Goal: Transaction & Acquisition: Purchase product/service

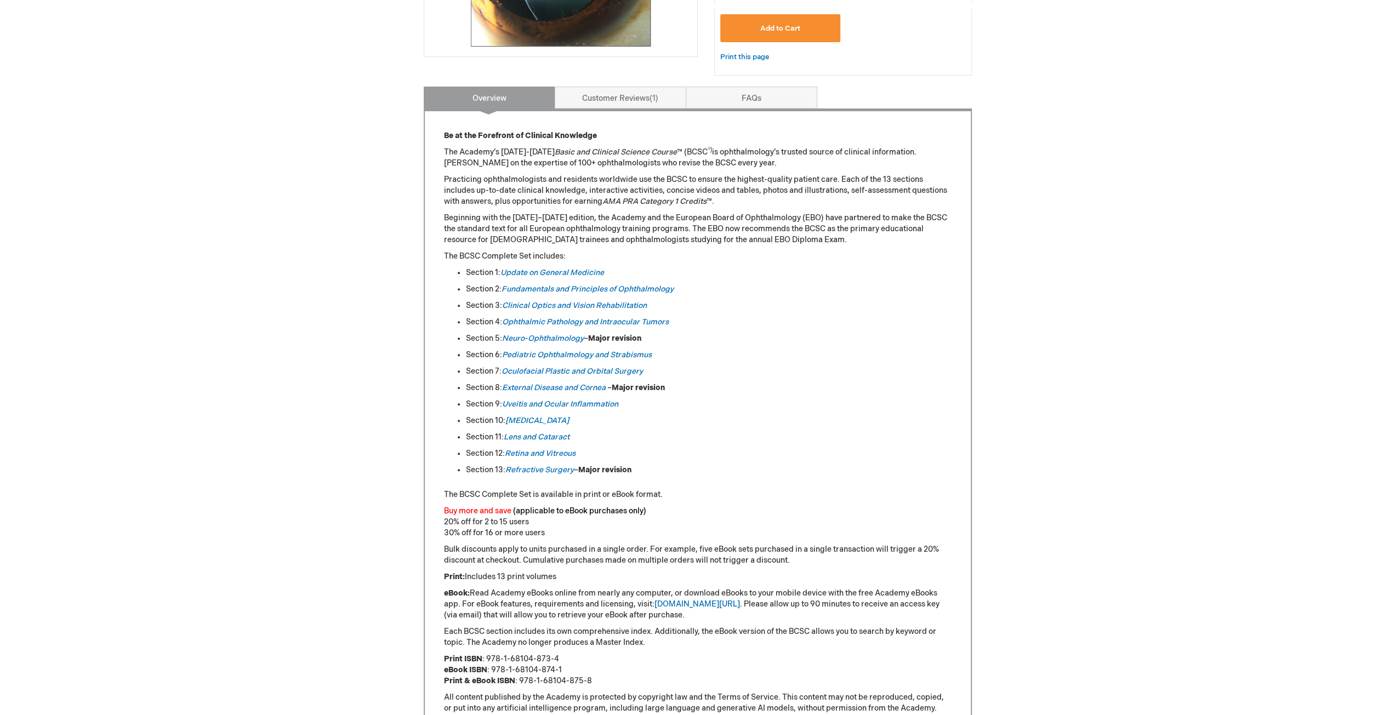
scroll to position [384, 0]
click at [521, 335] on em "Neuro-Ophthalmology" at bounding box center [543, 337] width 82 height 9
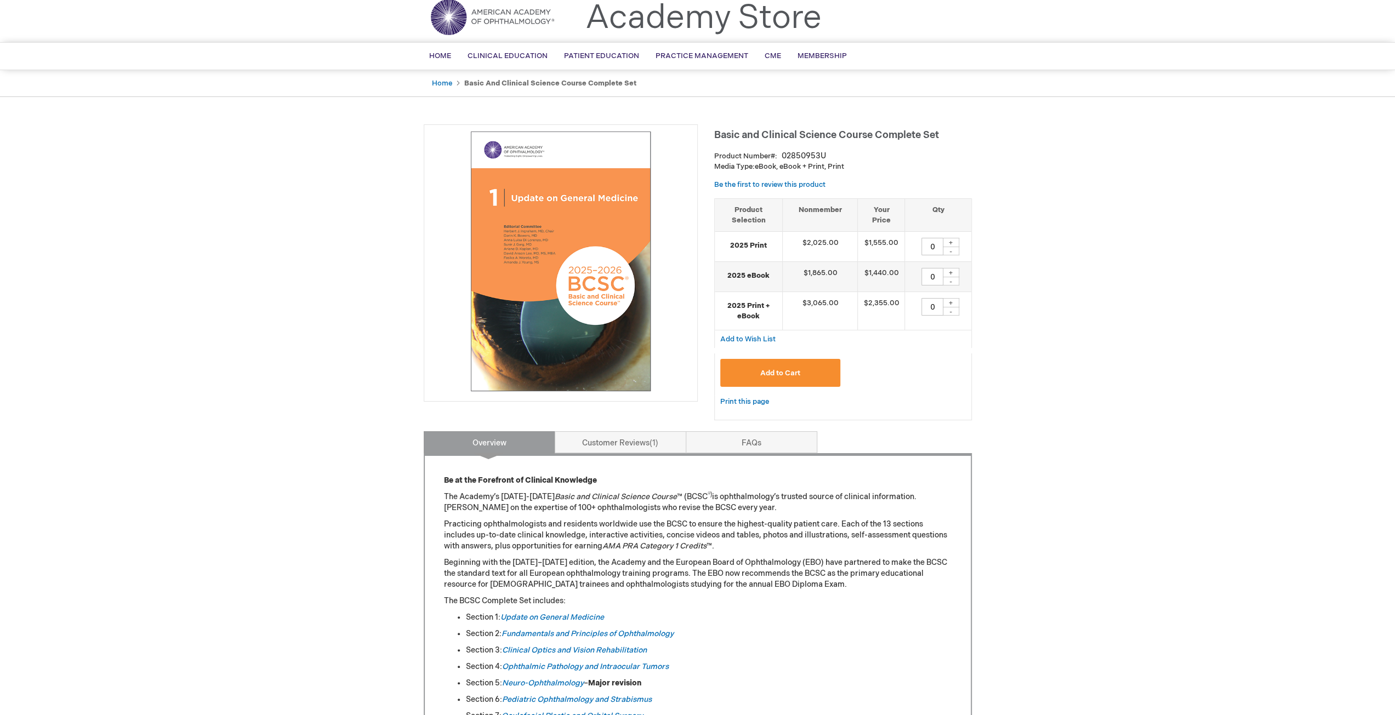
scroll to position [55, 0]
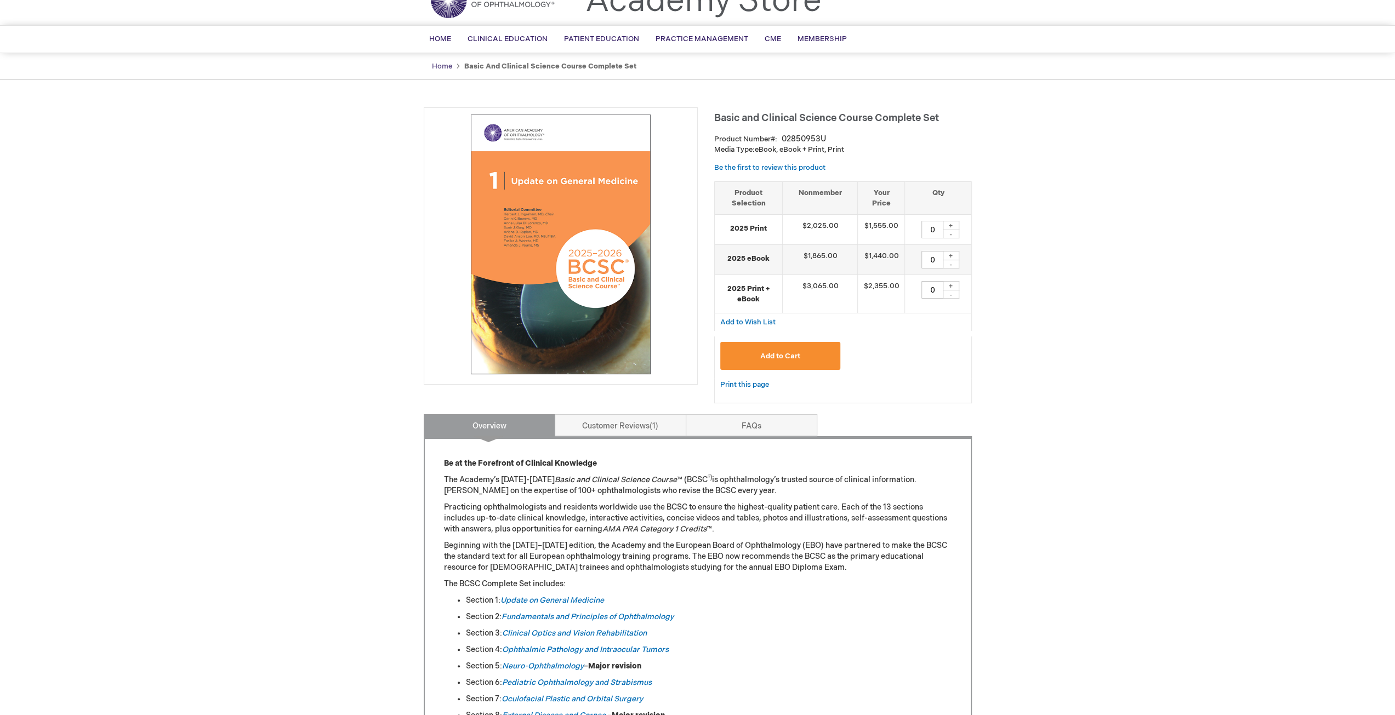
click at [441, 65] on link "Home" at bounding box center [442, 66] width 20 height 9
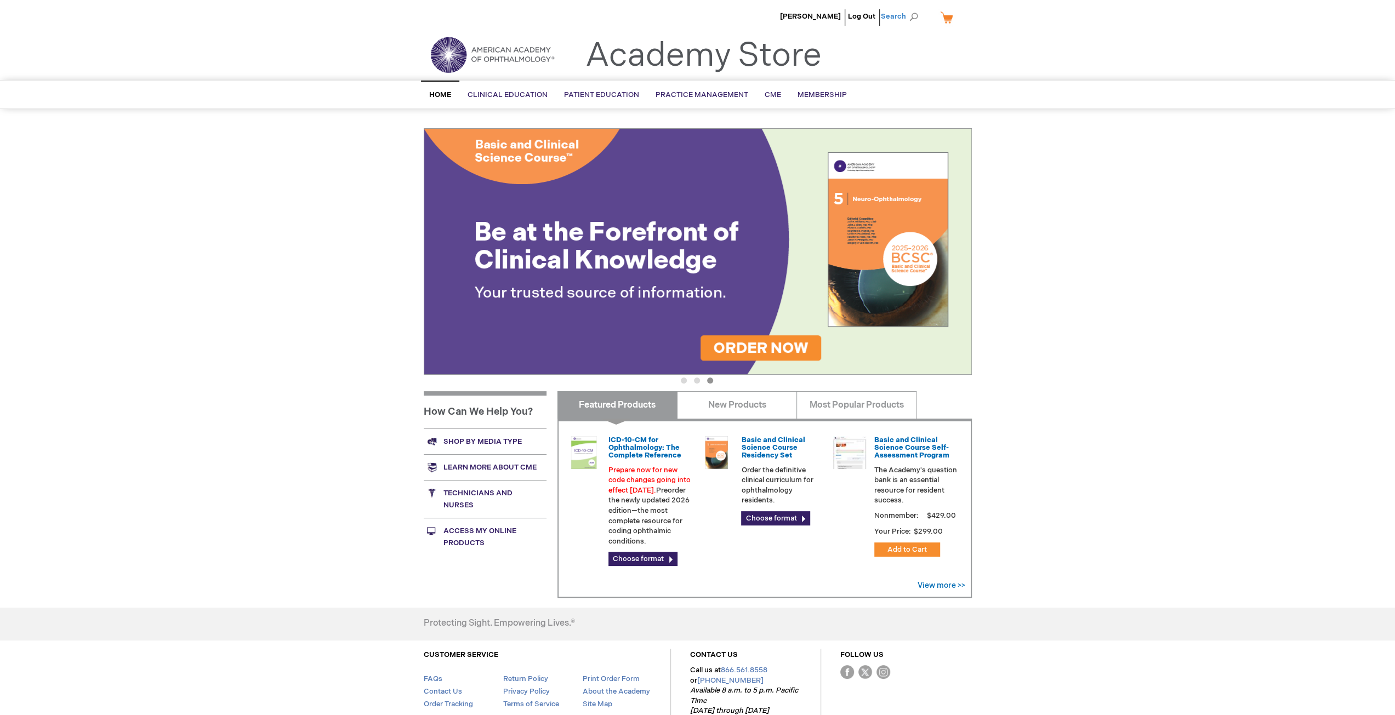
click at [910, 17] on span "Search" at bounding box center [902, 16] width 42 height 22
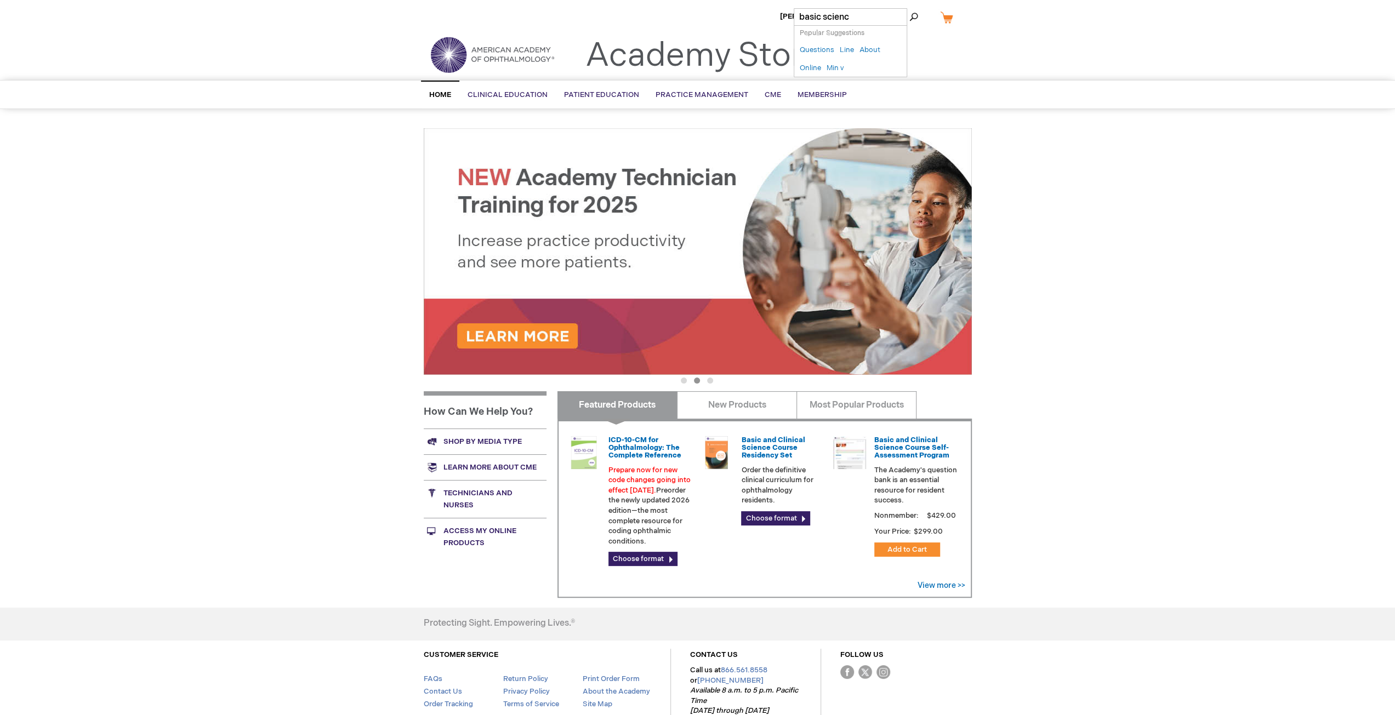
type input "basic science"
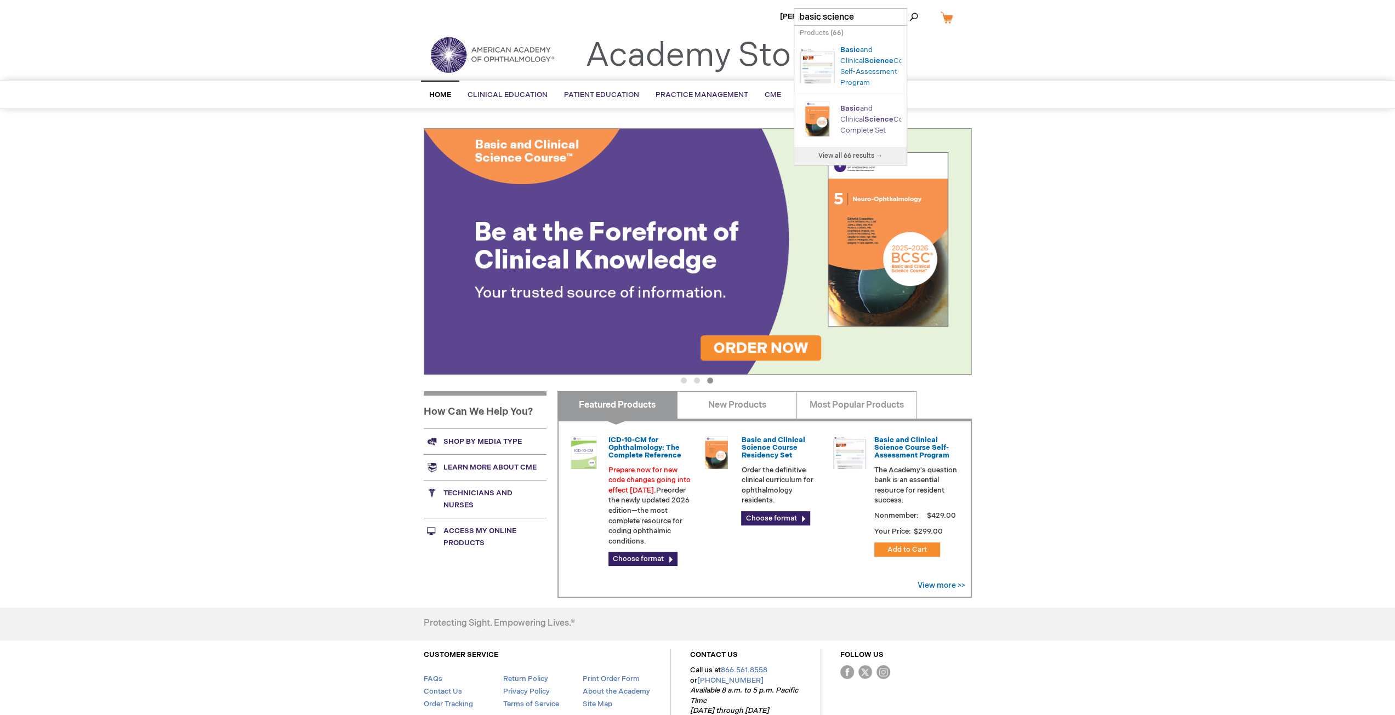
click at [844, 135] on link "Basic and Clinical Science Course Complete Set" at bounding box center [879, 119] width 78 height 31
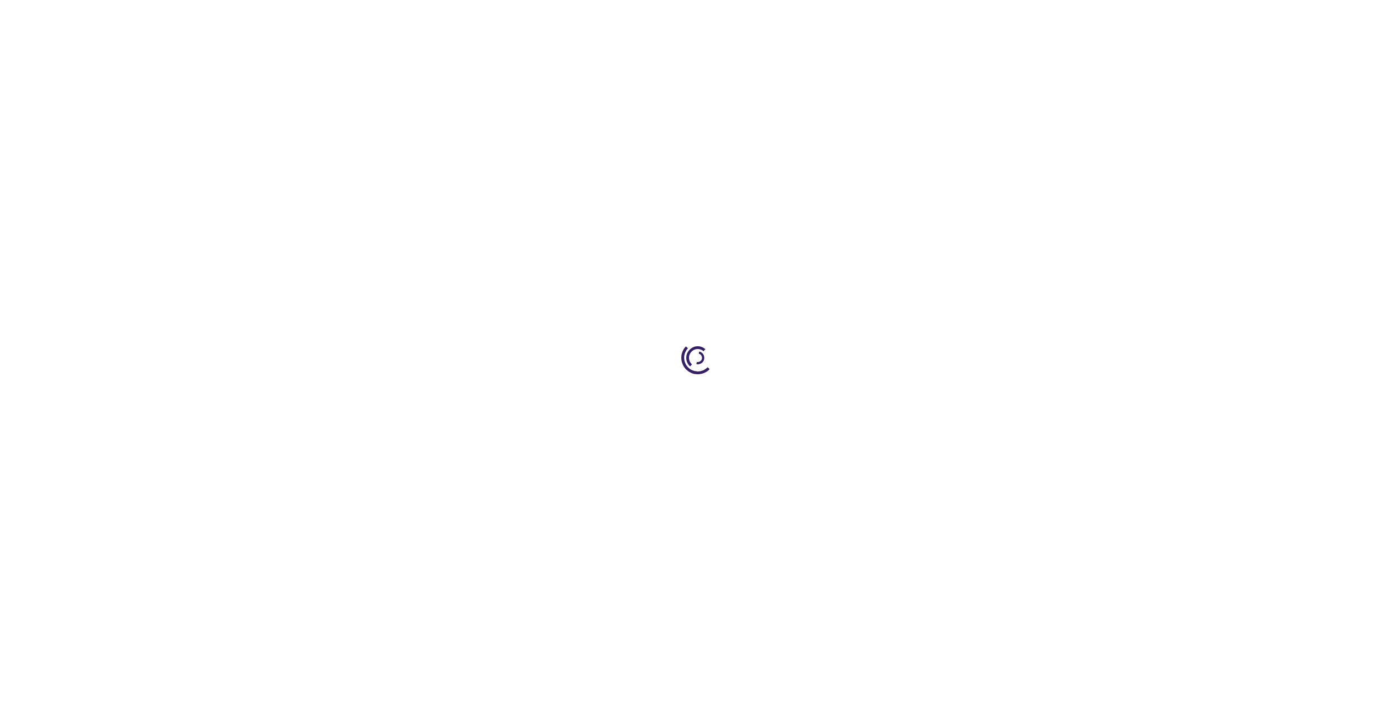
type input "0"
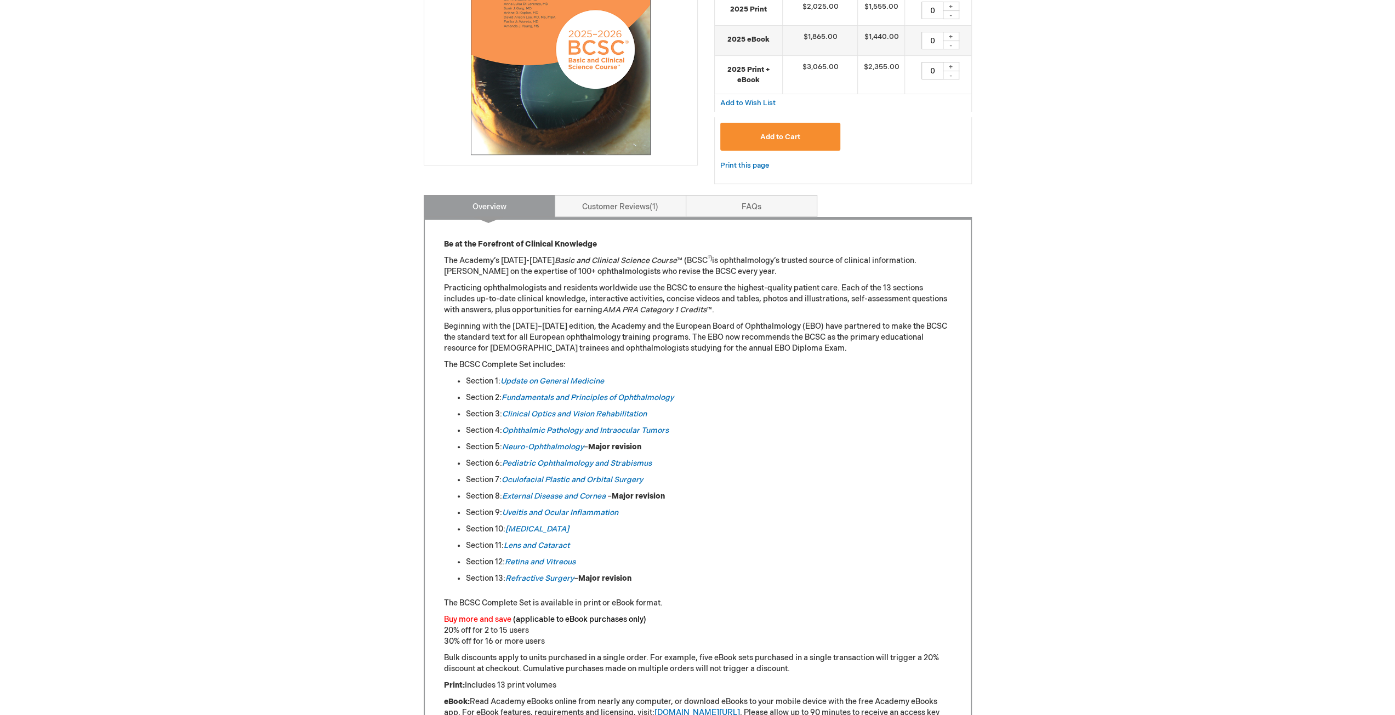
scroll to position [110, 0]
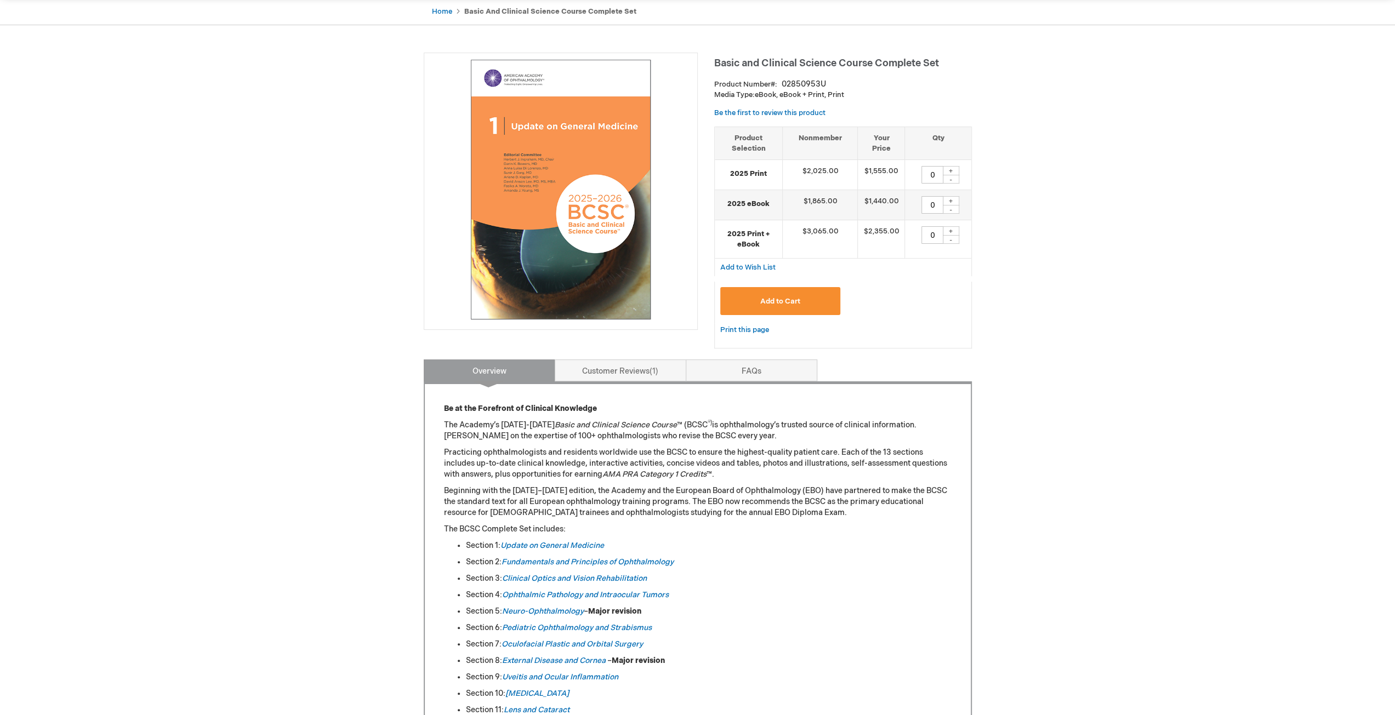
click at [497, 237] on img at bounding box center [561, 190] width 262 height 262
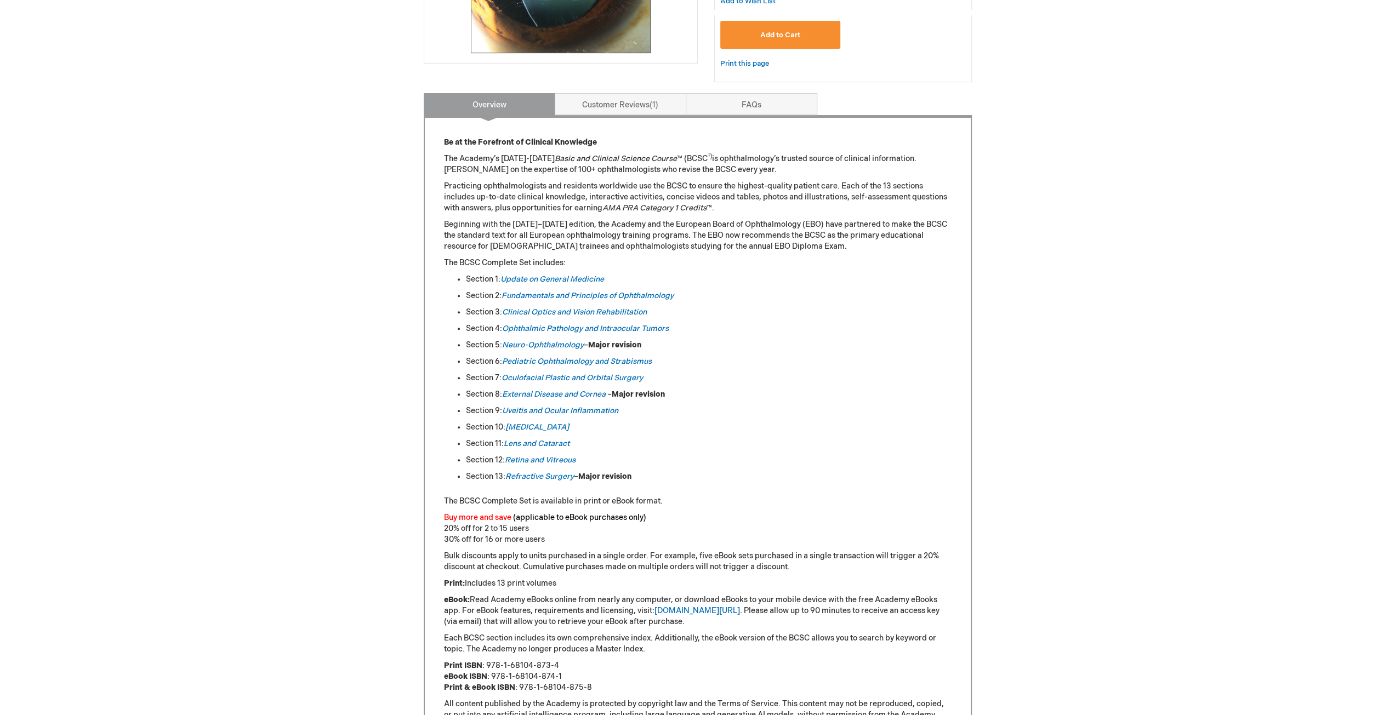
scroll to position [329, 0]
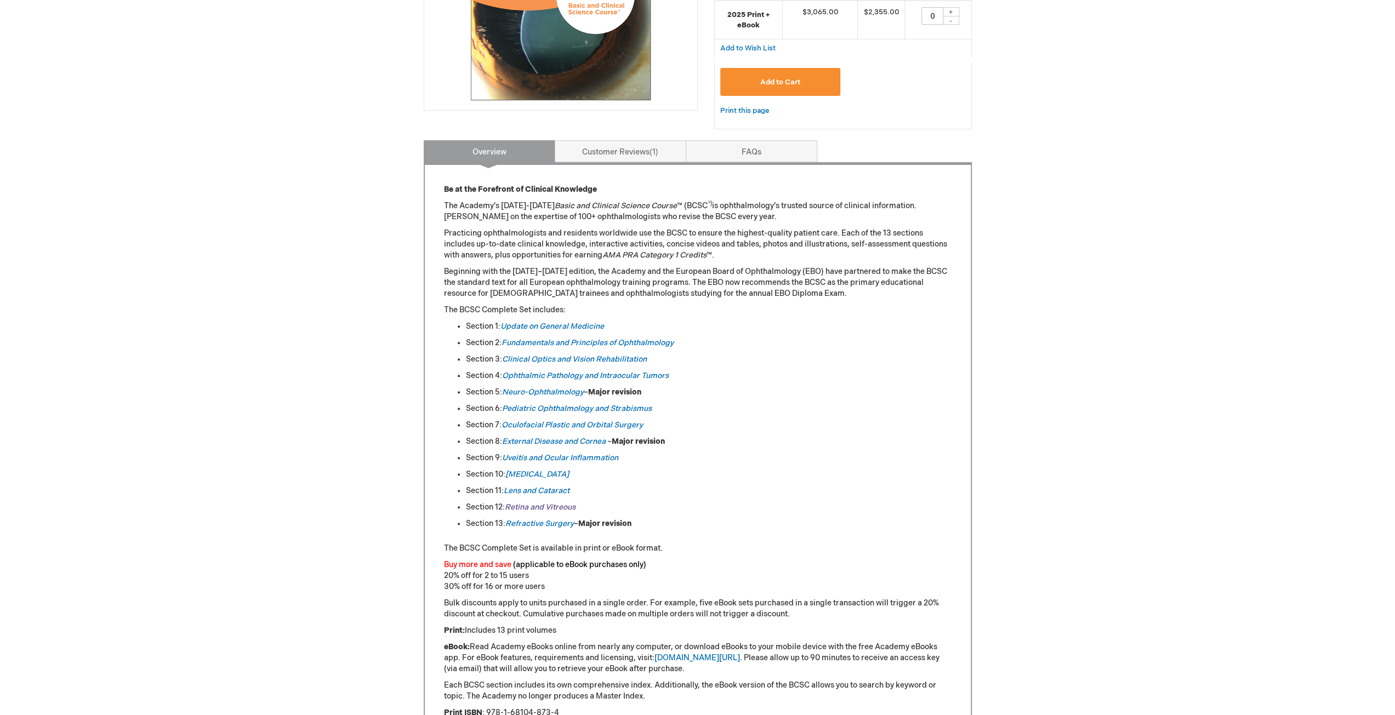
click at [537, 504] on link "Retina and Vitreous" at bounding box center [540, 507] width 71 height 9
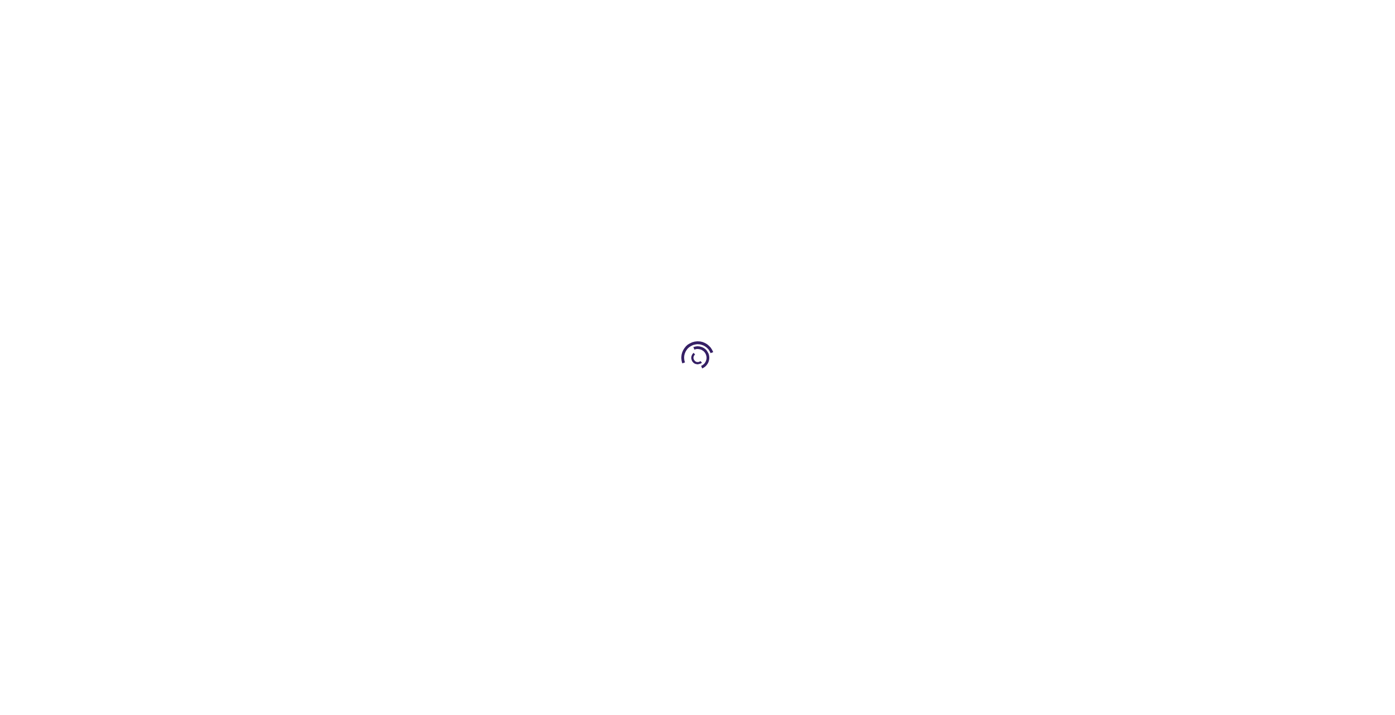
type input "0"
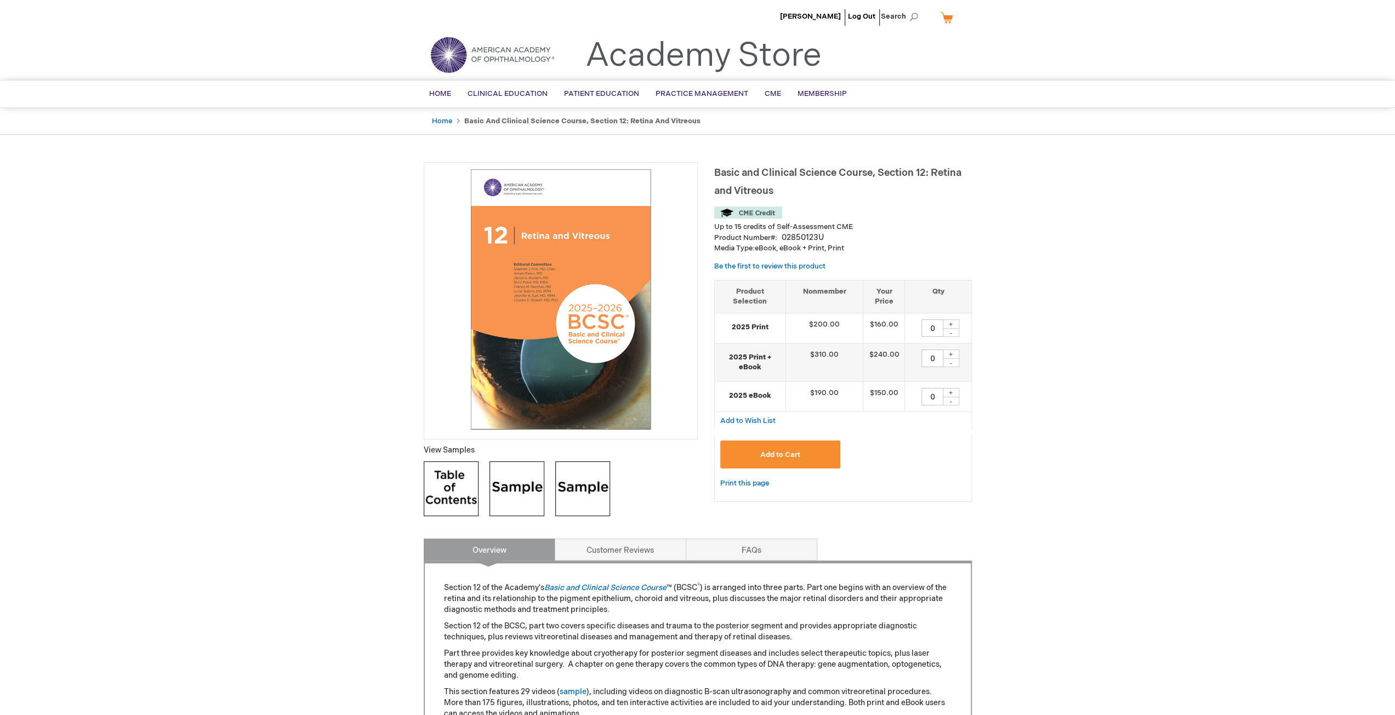
click at [952, 322] on div "+" at bounding box center [951, 324] width 16 height 9
click at [952, 332] on div "-" at bounding box center [951, 332] width 16 height 9
type input "1"
click at [764, 457] on span "Add to Cart" at bounding box center [780, 455] width 40 height 9
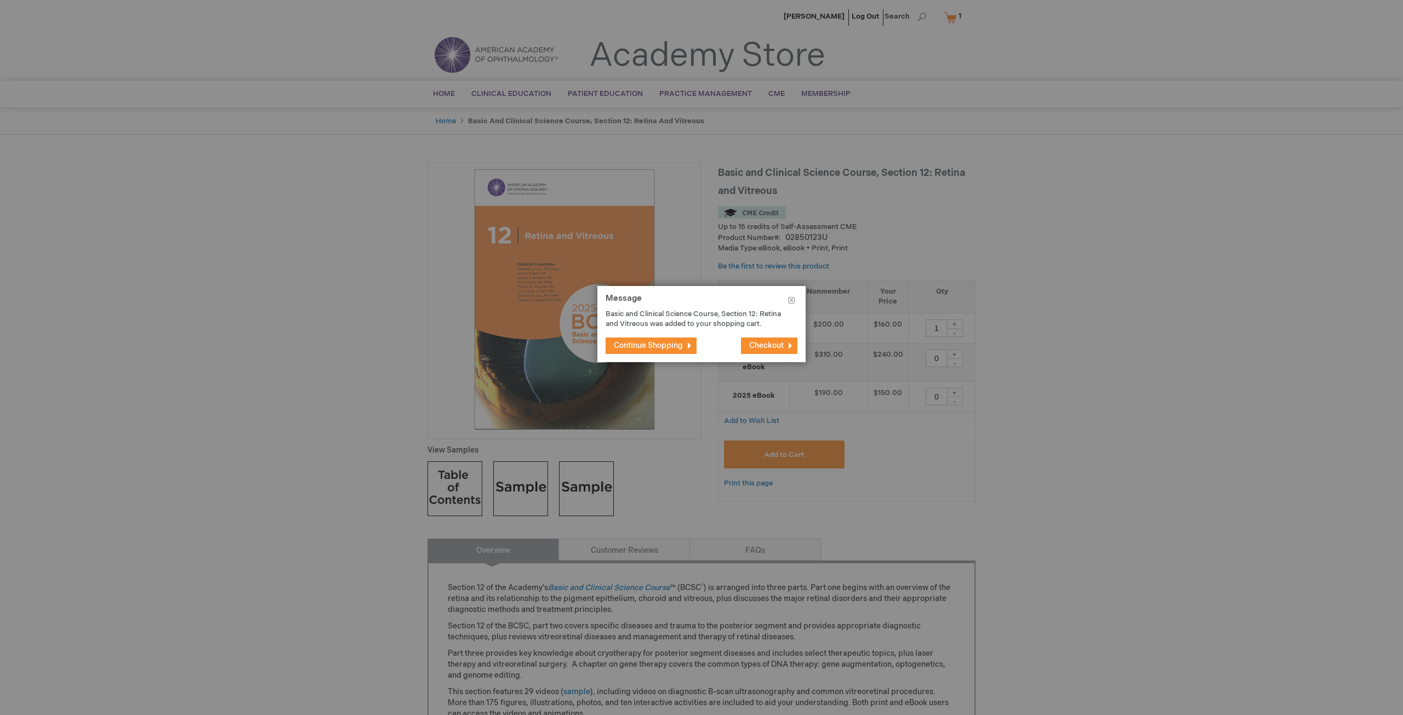
click at [665, 350] on span "Continue Shopping" at bounding box center [648, 345] width 69 height 9
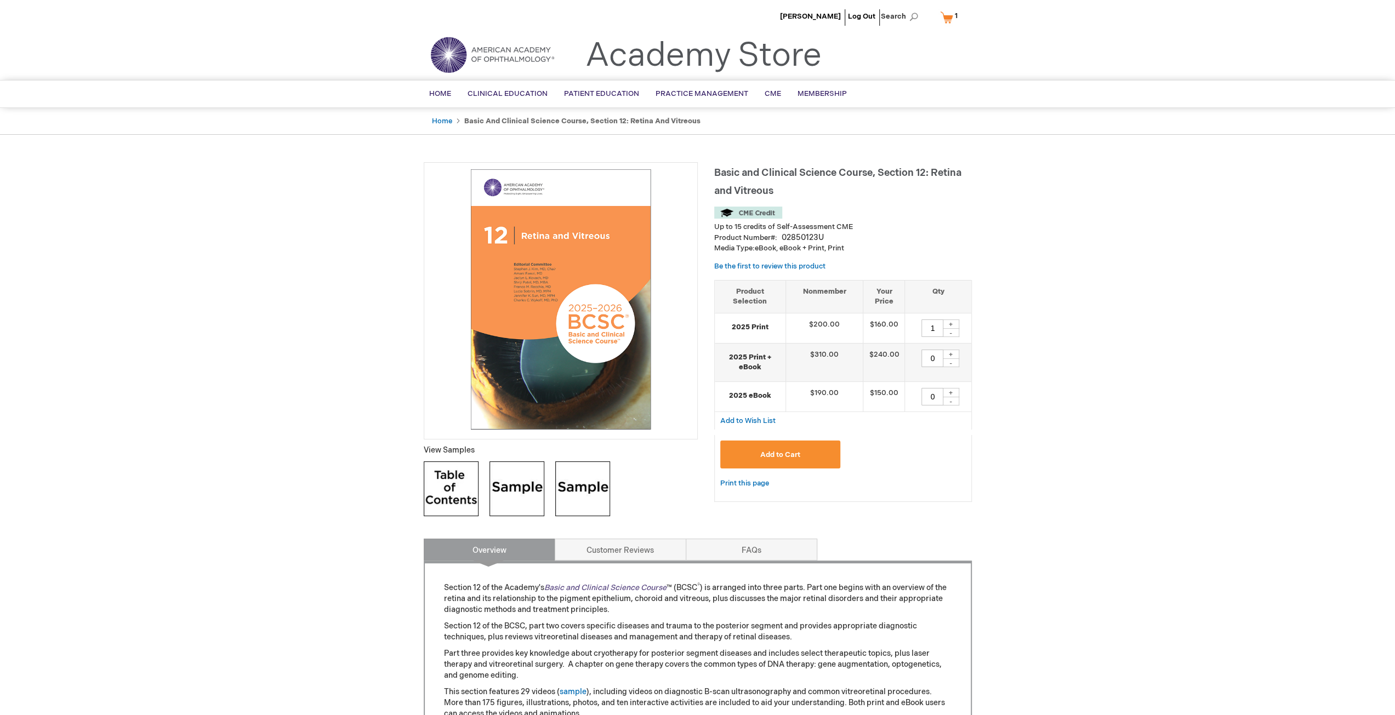
click at [592, 586] on link "Basic and Clinical Science Course" at bounding box center [605, 587] width 122 height 9
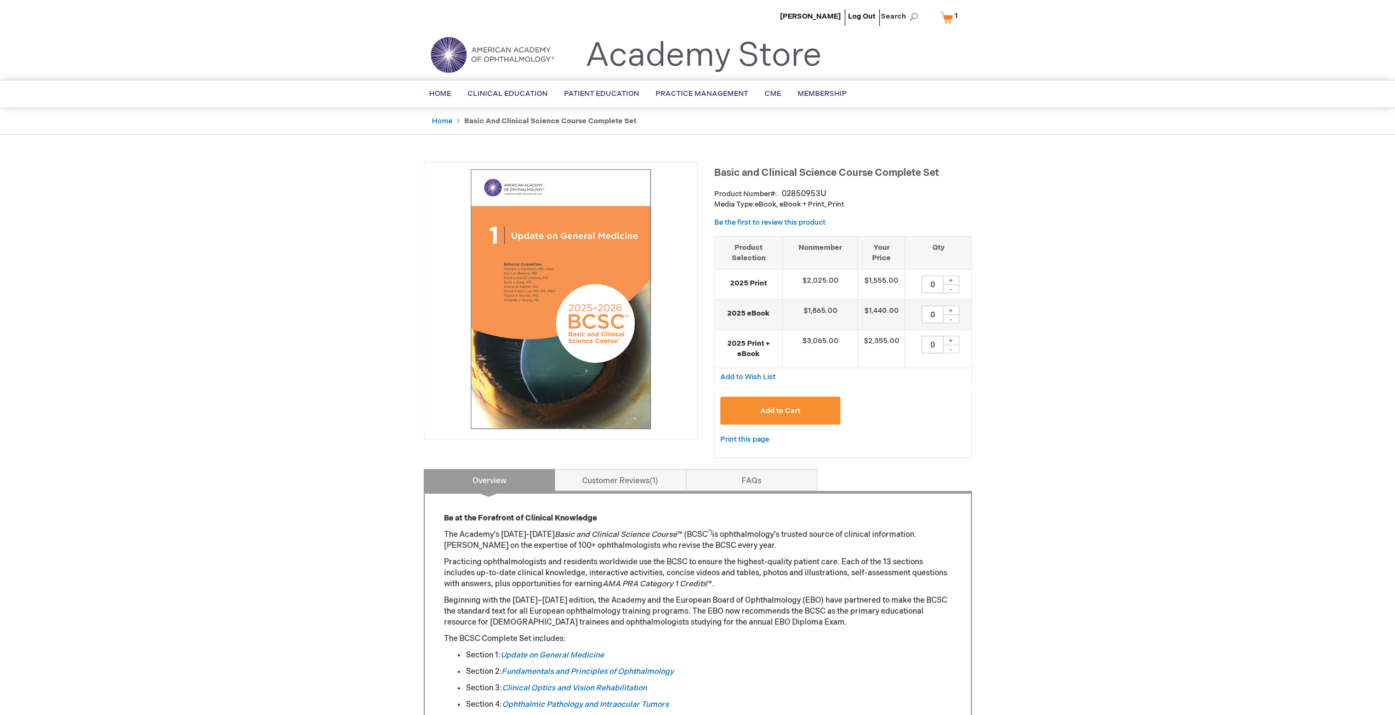
scroll to position [219, 0]
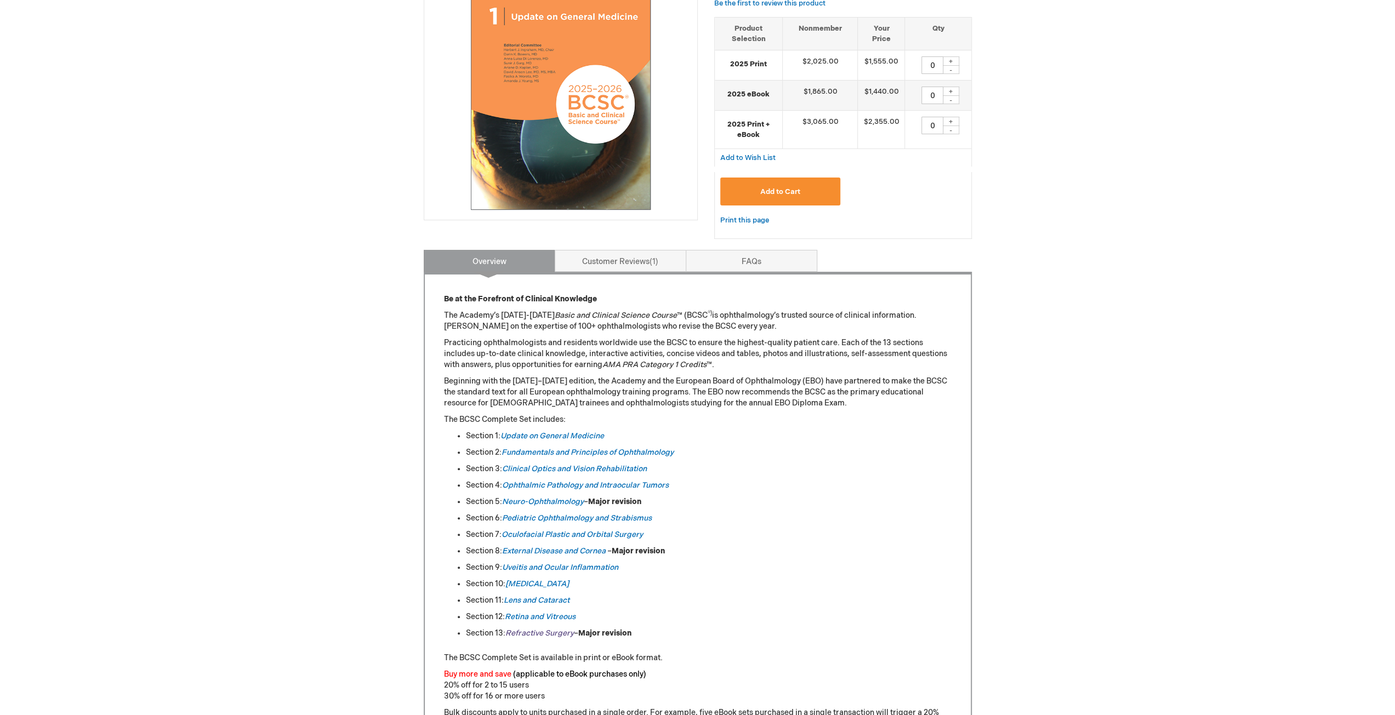
click at [532, 631] on em "Refractive Surgery" at bounding box center [539, 633] width 69 height 9
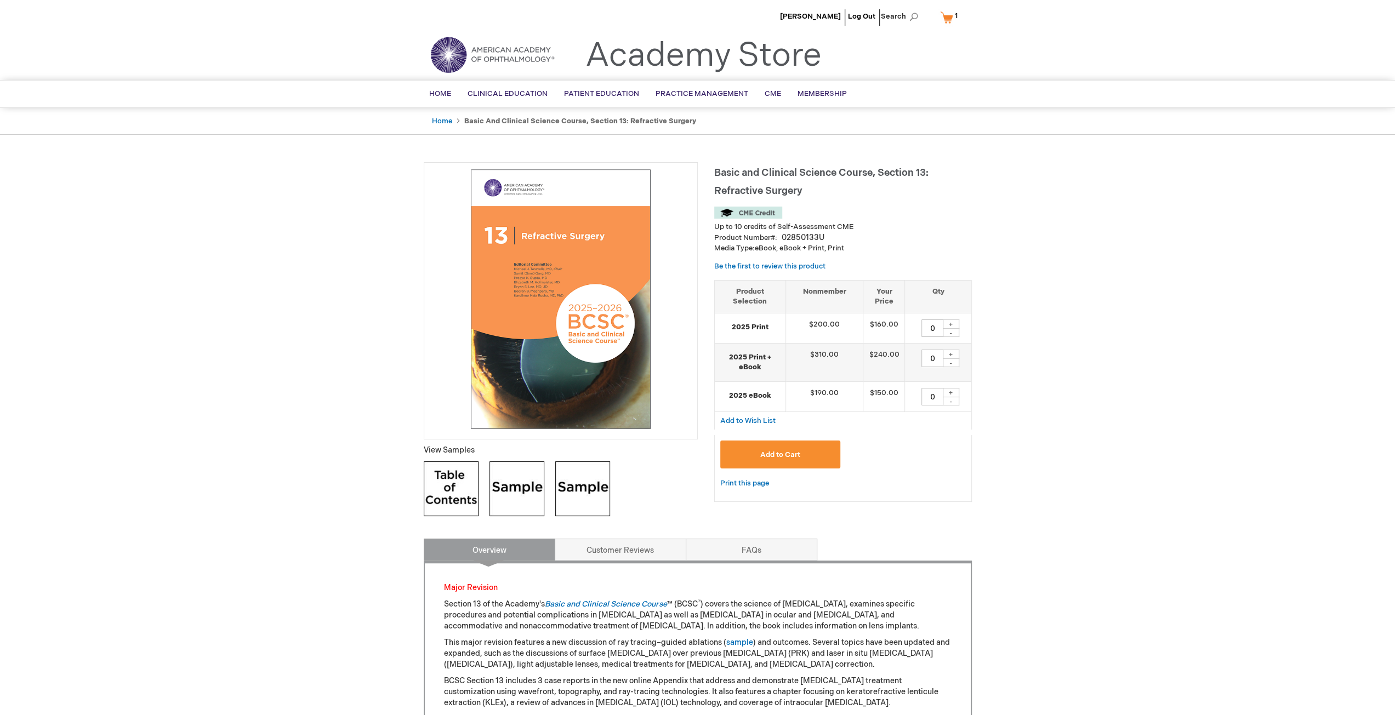
click at [953, 322] on div "+" at bounding box center [951, 324] width 16 height 9
type input "1"
click at [788, 451] on span "Add to Cart" at bounding box center [780, 455] width 40 height 9
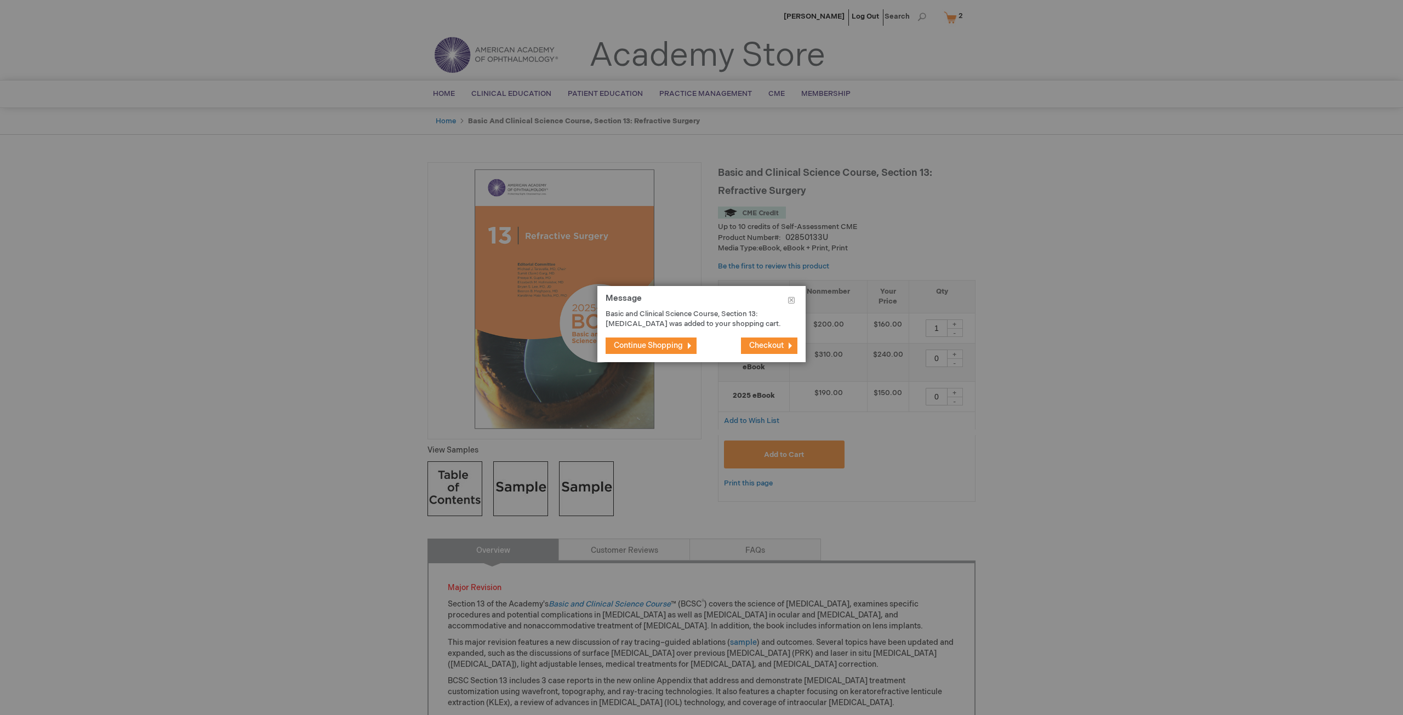
click at [660, 350] on span "Continue Shopping" at bounding box center [648, 345] width 69 height 9
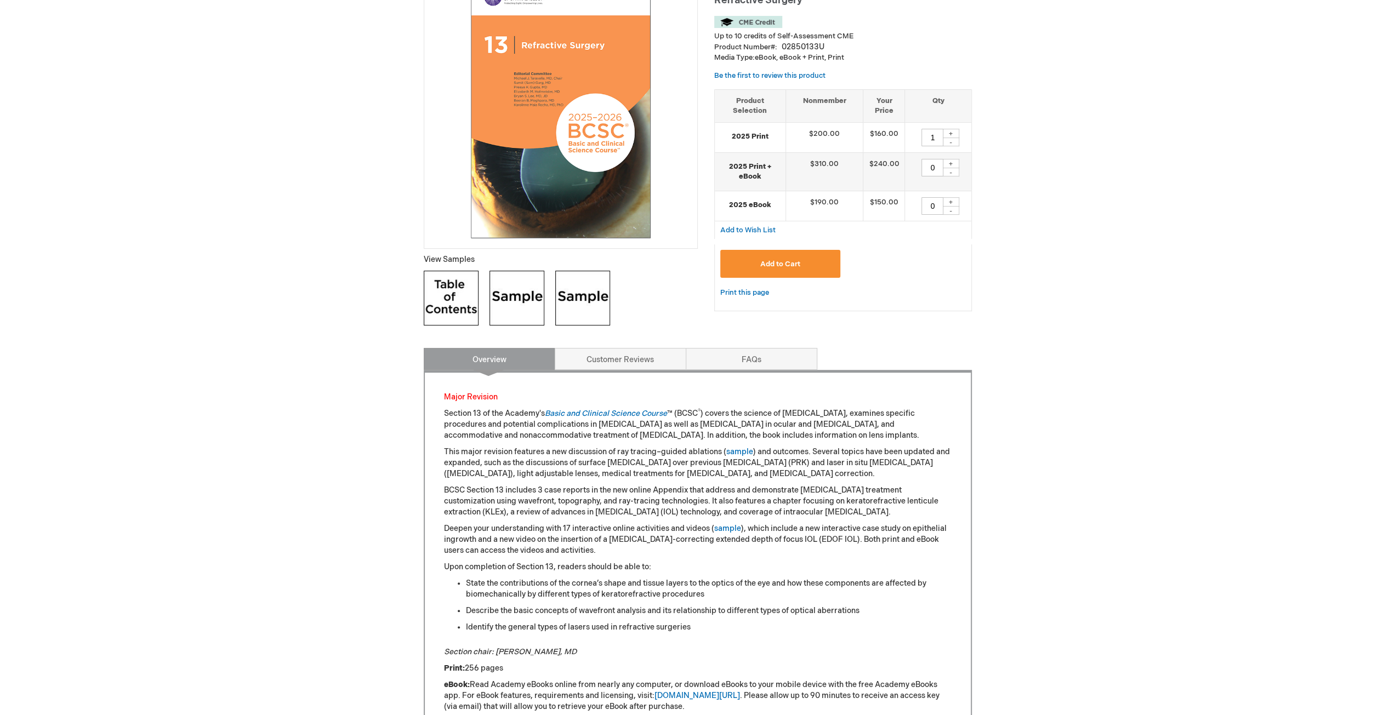
scroll to position [55, 0]
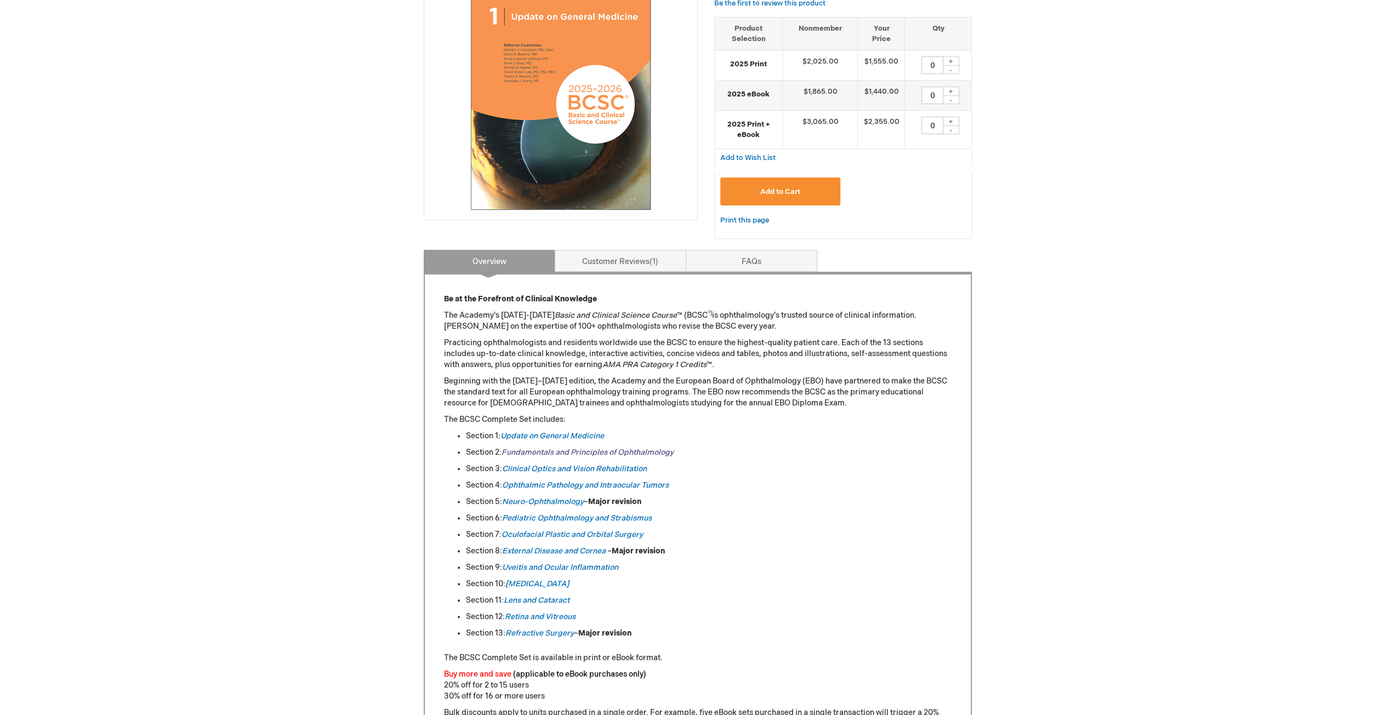
click at [525, 453] on link "Fundamentals and Principles of Ophthalmology" at bounding box center [587, 452] width 172 height 9
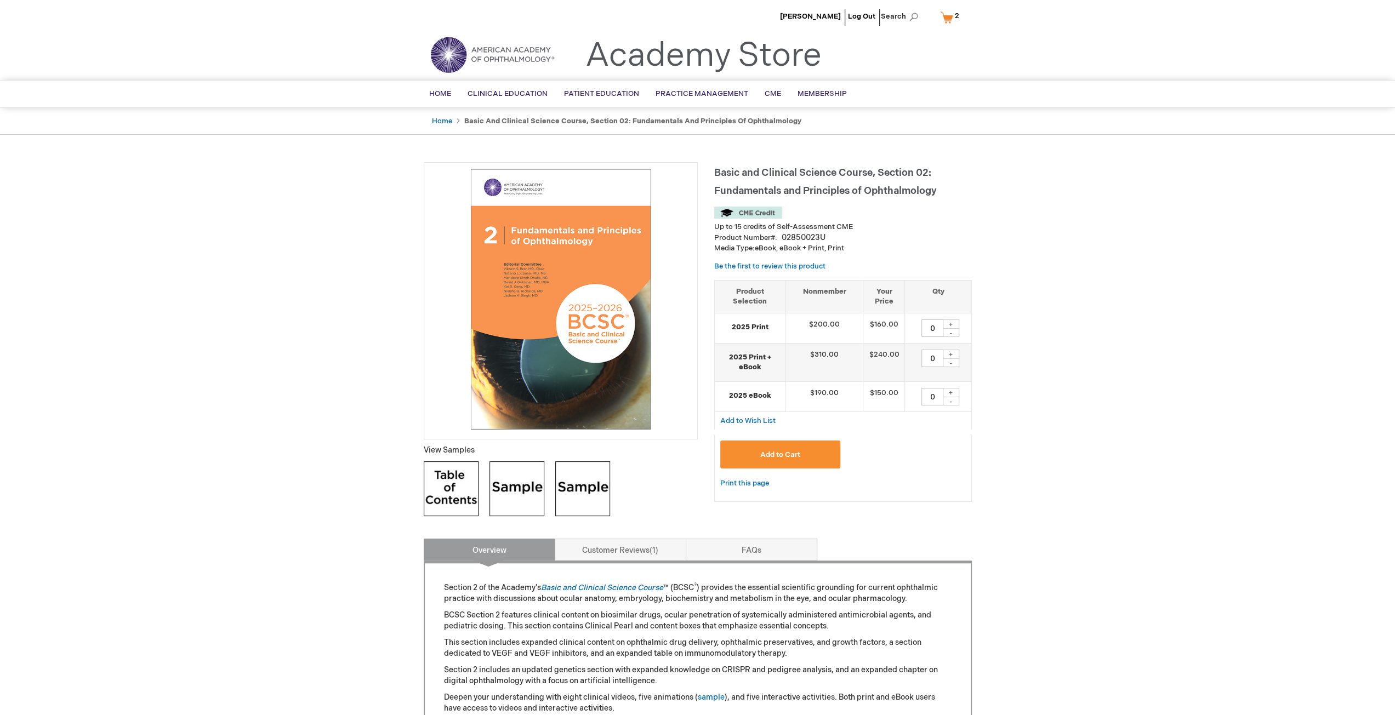
click at [951, 321] on div "+" at bounding box center [951, 324] width 16 height 9
type input "1"
click at [782, 452] on span "Add to Cart" at bounding box center [780, 455] width 40 height 9
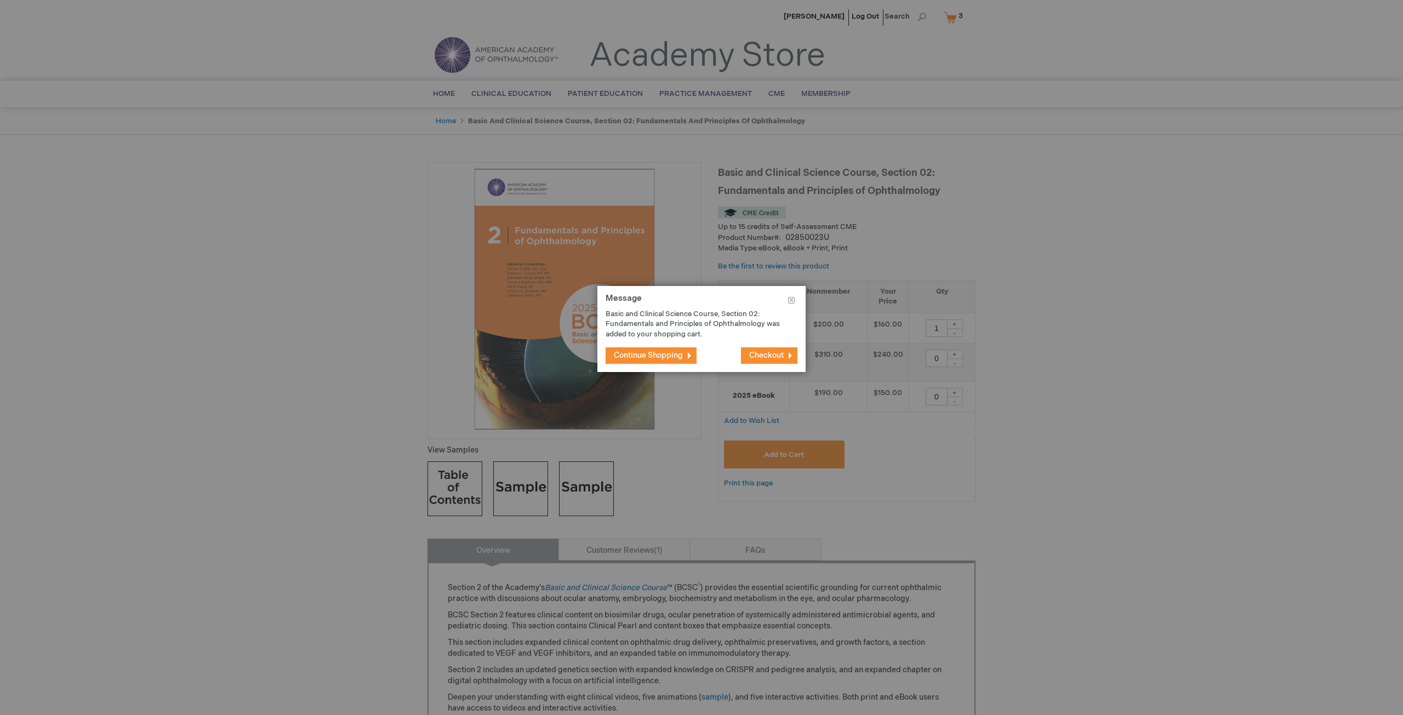
click at [767, 353] on span "Checkout" at bounding box center [766, 355] width 35 height 9
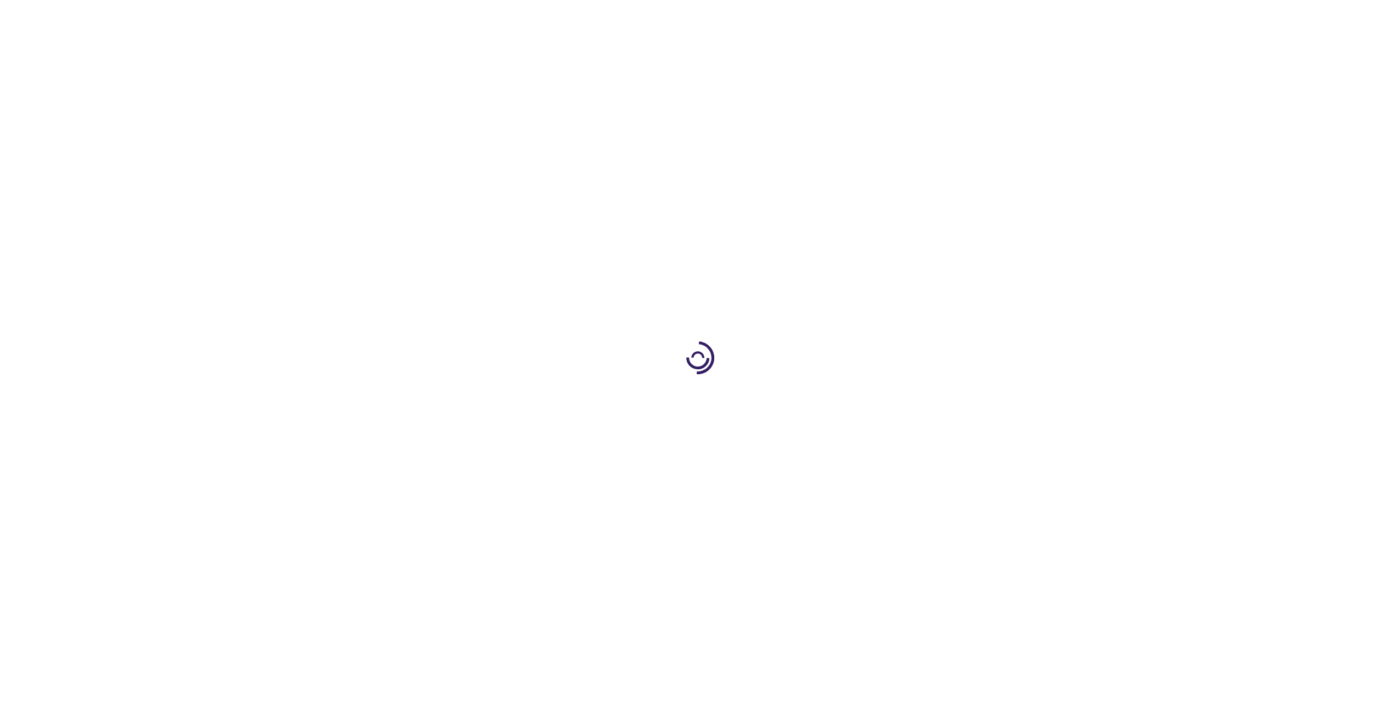
select select "US"
select select "1"
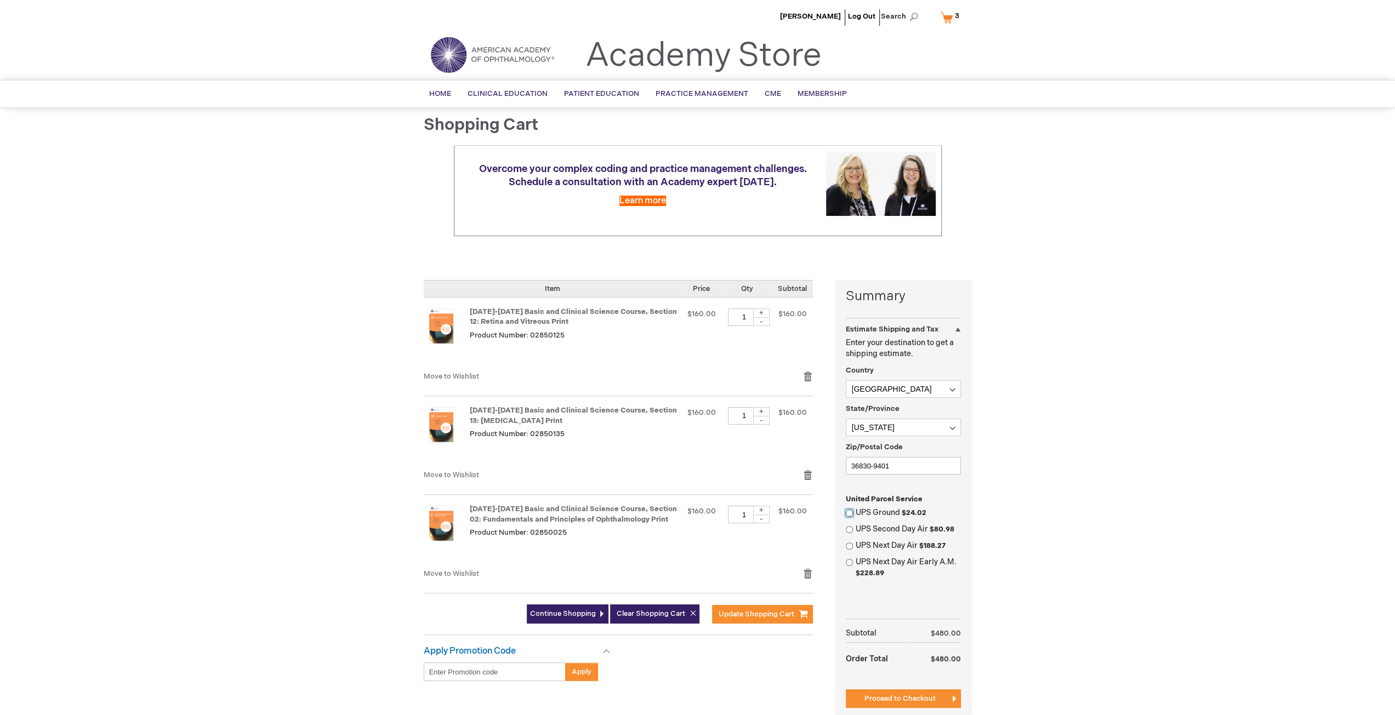
click at [851, 510] on input "UPS Ground $24.02" at bounding box center [849, 513] width 7 height 7
radio input "true"
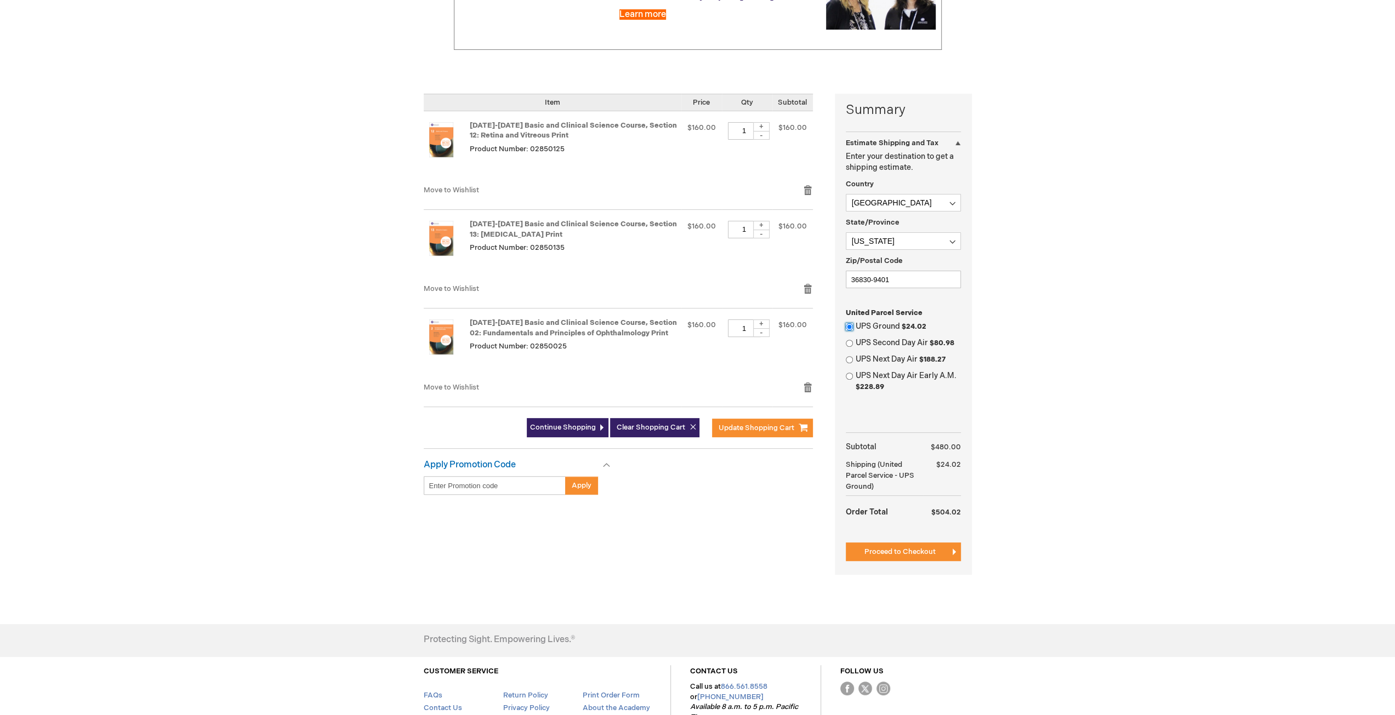
scroll to position [164, 0]
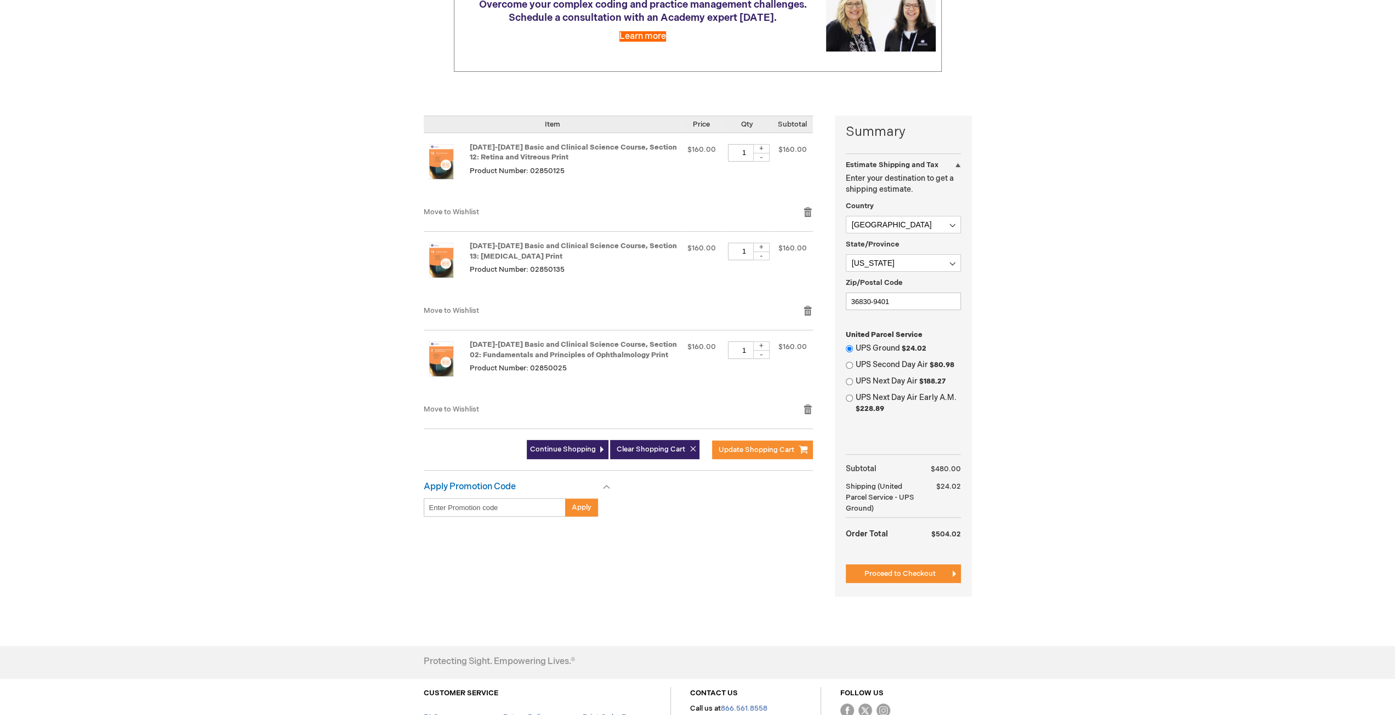
click at [891, 573] on span "Proceed to Checkout" at bounding box center [899, 573] width 71 height 9
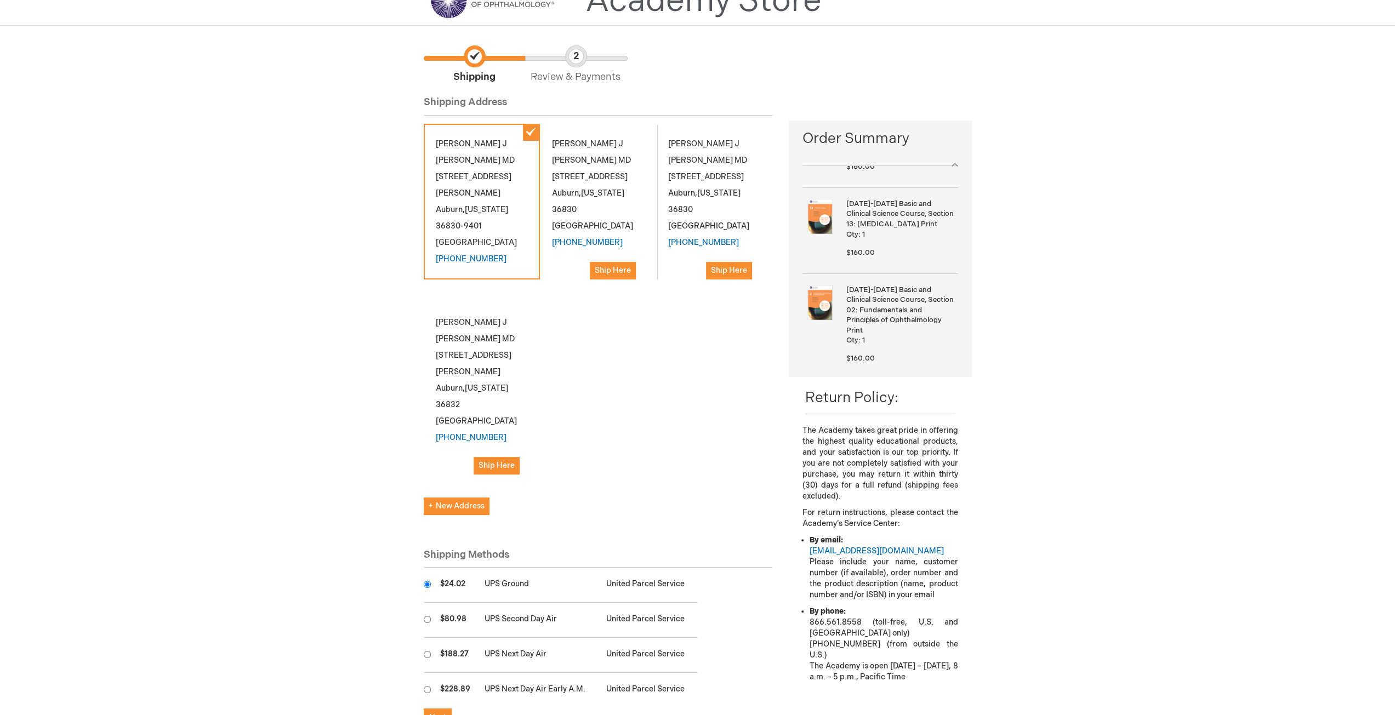
scroll to position [164, 0]
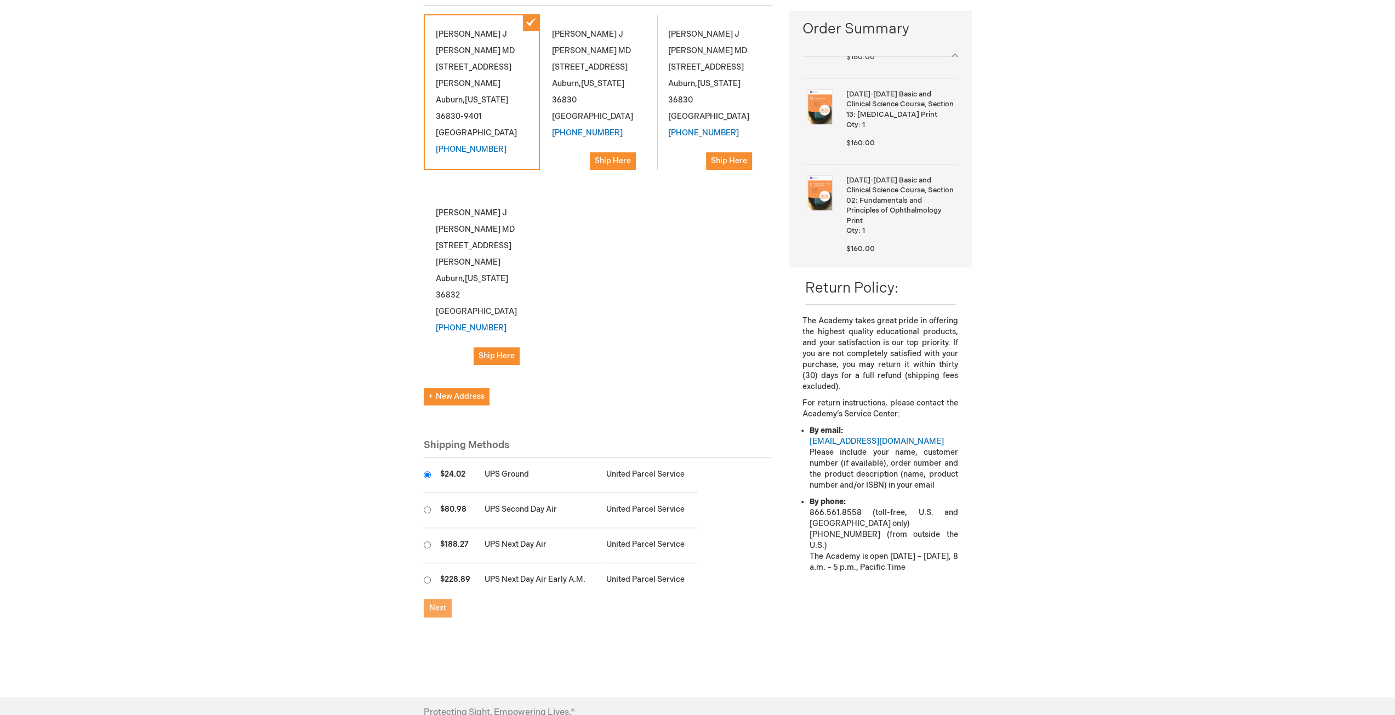
click at [439, 603] on span "Next" at bounding box center [437, 607] width 17 height 9
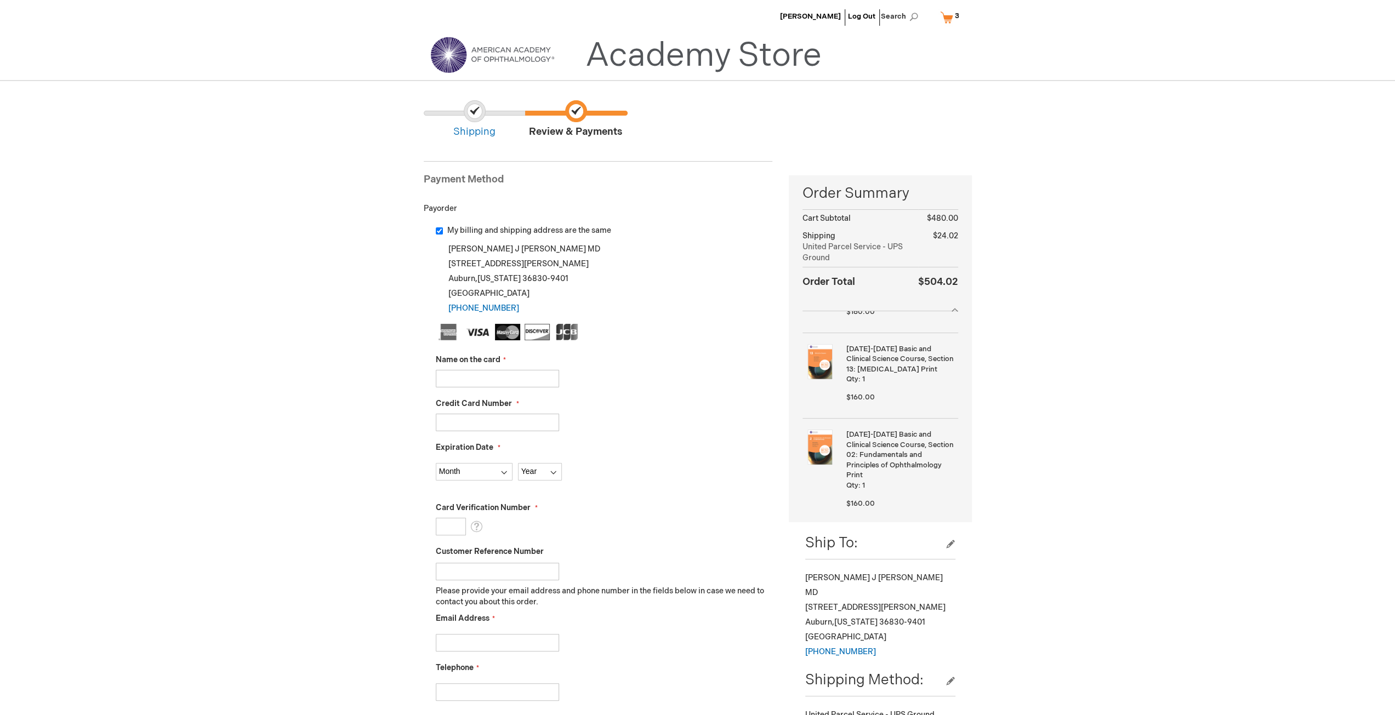
click at [448, 378] on input "Name on the card" at bounding box center [497, 379] width 123 height 18
type input "Gregory J Sepanski"
type input "3"
type input "4802138068635747"
click at [441, 472] on select "Month 01 - January 02 - February 03 - March 04 - April 05 - May 06 - June 07 - …" at bounding box center [474, 472] width 77 height 18
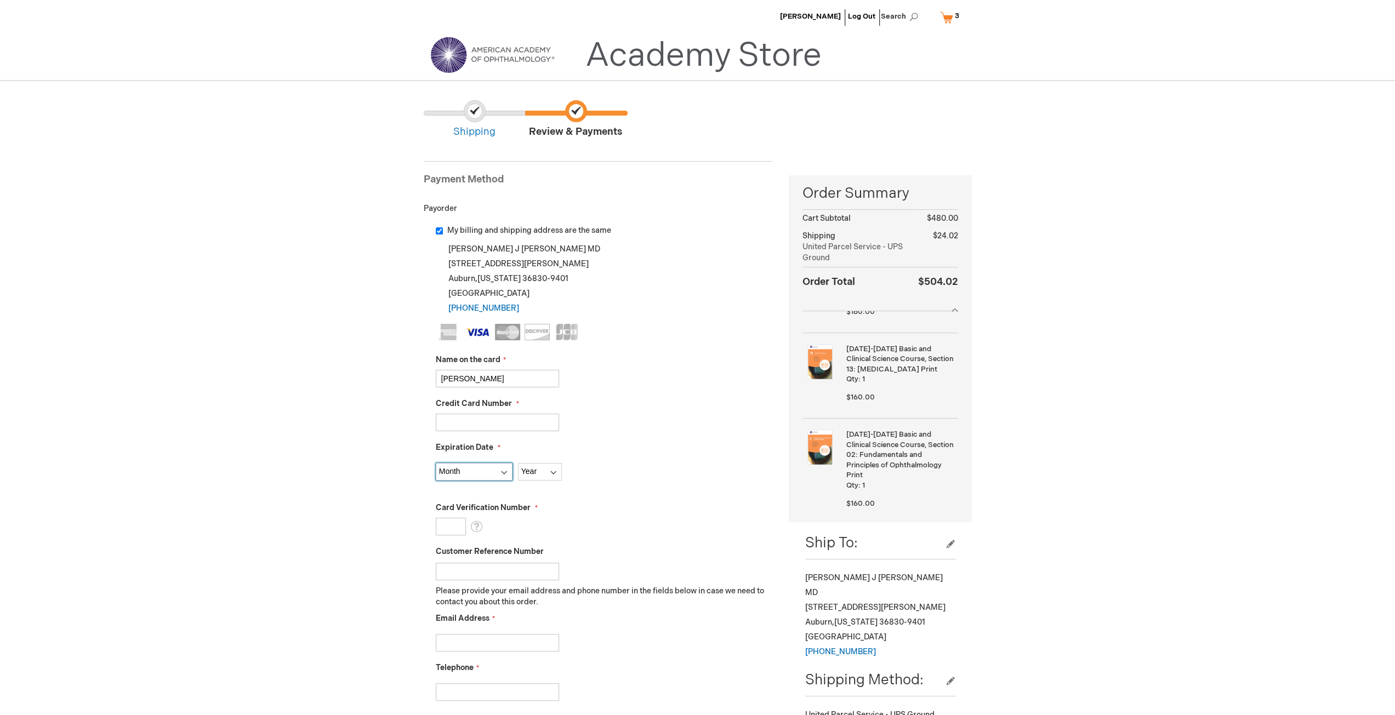
select select "1"
click at [436, 463] on select "Month 01 - January 02 - February 03 - March 04 - April 05 - May 06 - June 07 - …" at bounding box center [474, 472] width 77 height 18
click at [543, 469] on select "Year 2025 2026 2027 2028 2029 2030 2031 2032 2033 2034 2035" at bounding box center [540, 472] width 44 height 18
select select "2026"
click at [518, 463] on select "Year 2025 2026 2027 2028 2029 2030 2031 2032 2033 2034 2035" at bounding box center [540, 472] width 44 height 18
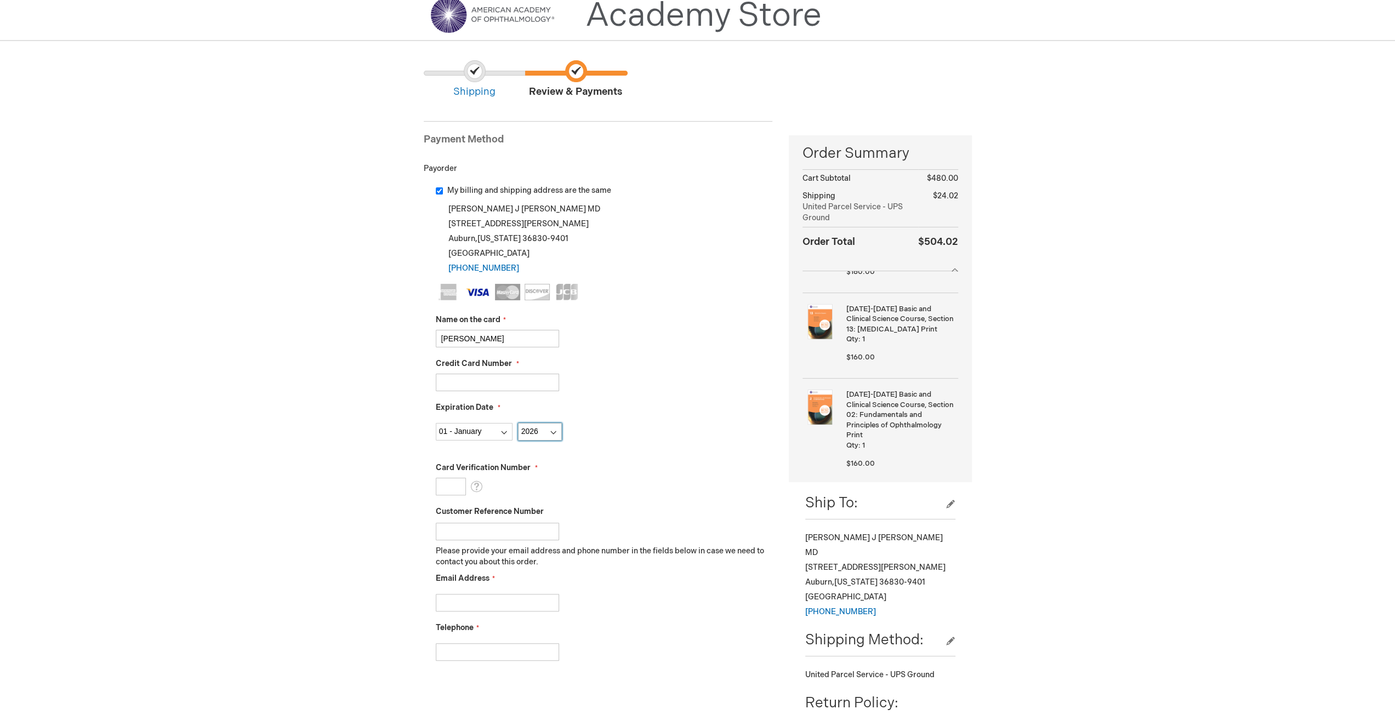
scroll to position [110, 0]
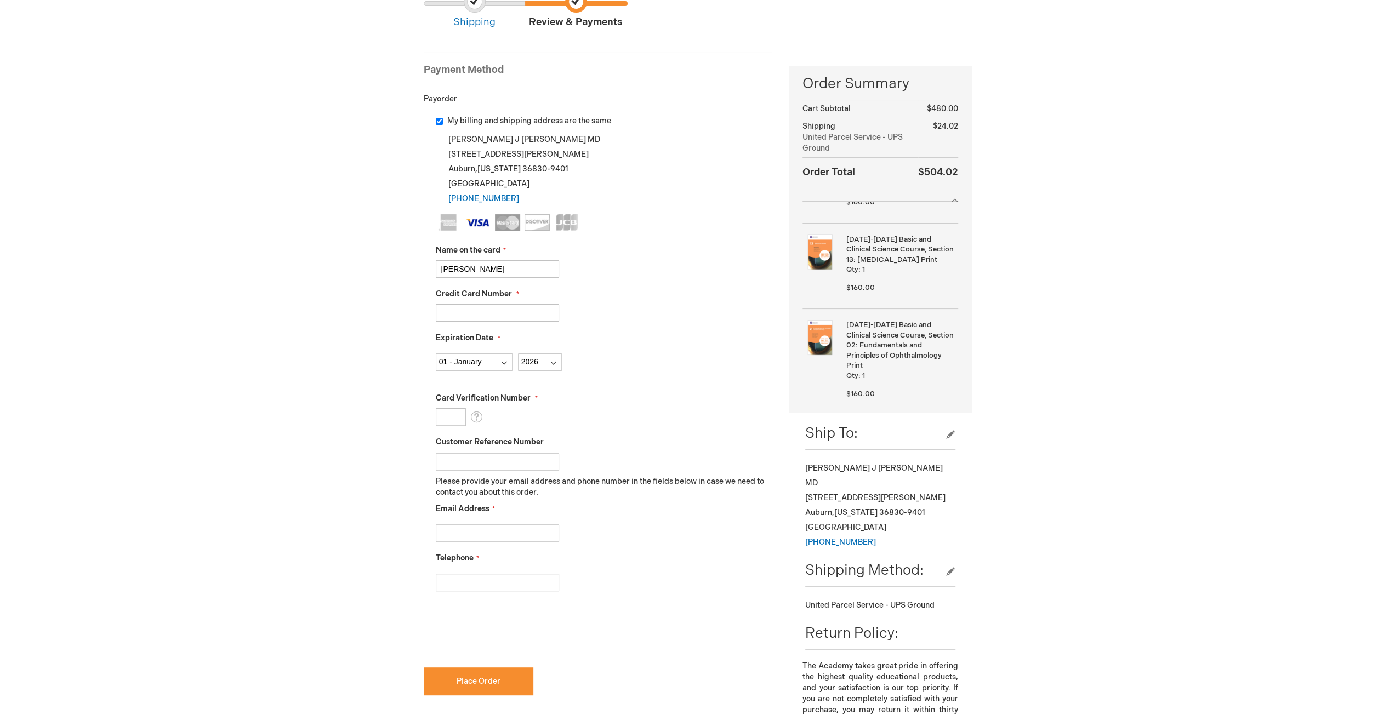
click at [438, 418] on input "Card Verification Number" at bounding box center [451, 417] width 30 height 18
type input "164"
click at [452, 587] on input "Telephone" at bounding box center [497, 583] width 123 height 18
type input "3348268246"
checkbox input "true"
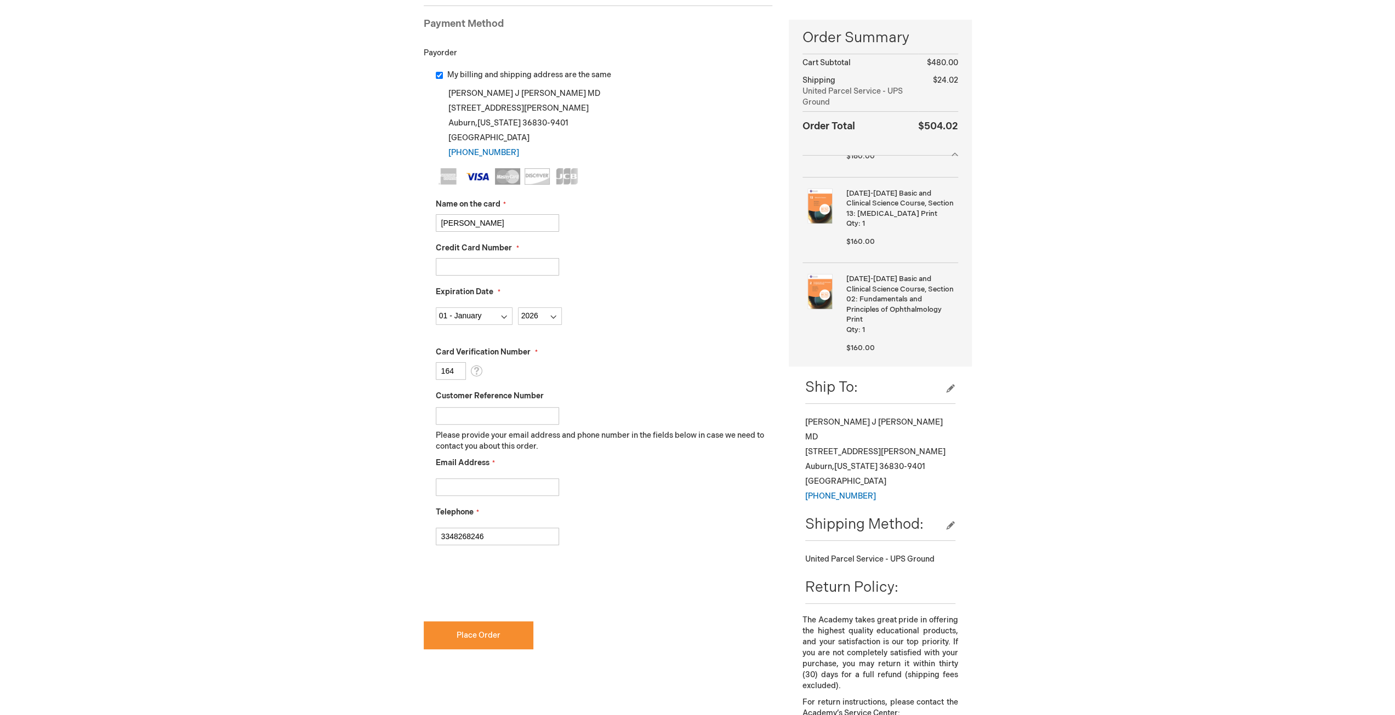
scroll to position [219, 0]
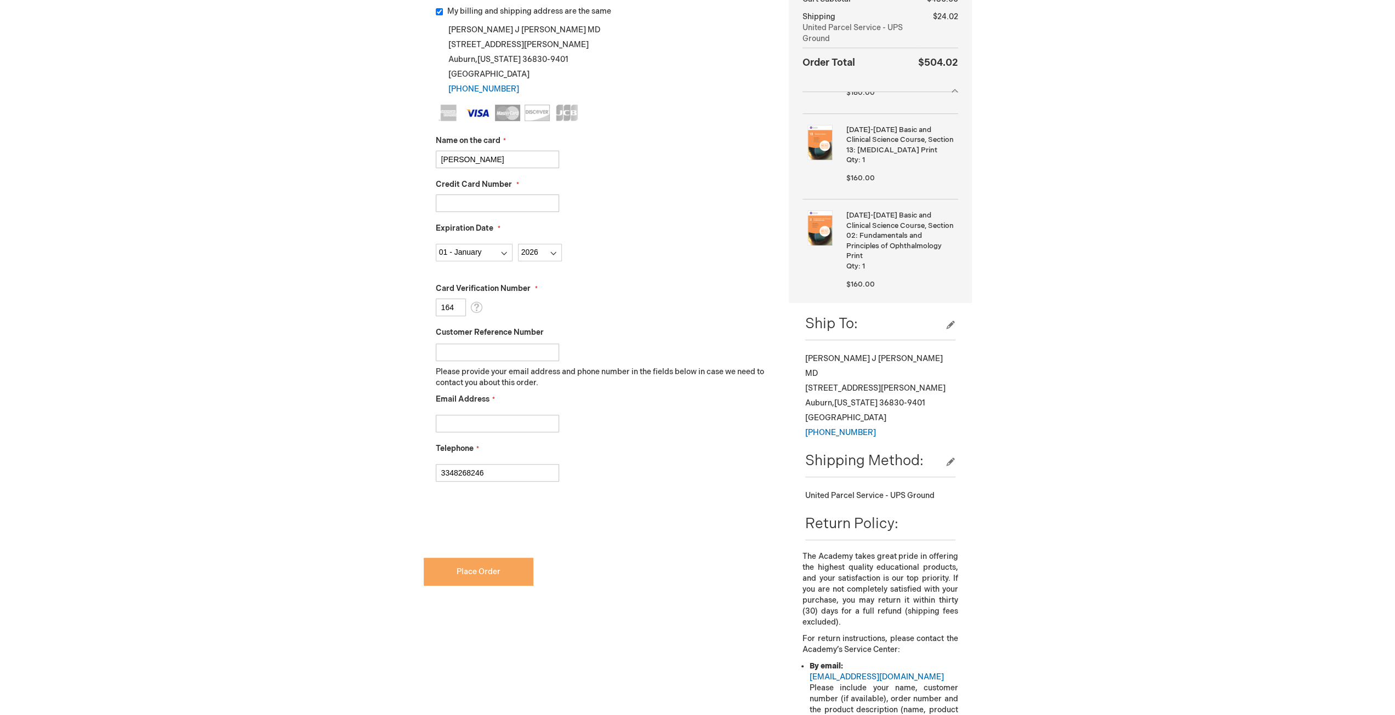
click at [475, 576] on button "Place Order" at bounding box center [479, 572] width 110 height 28
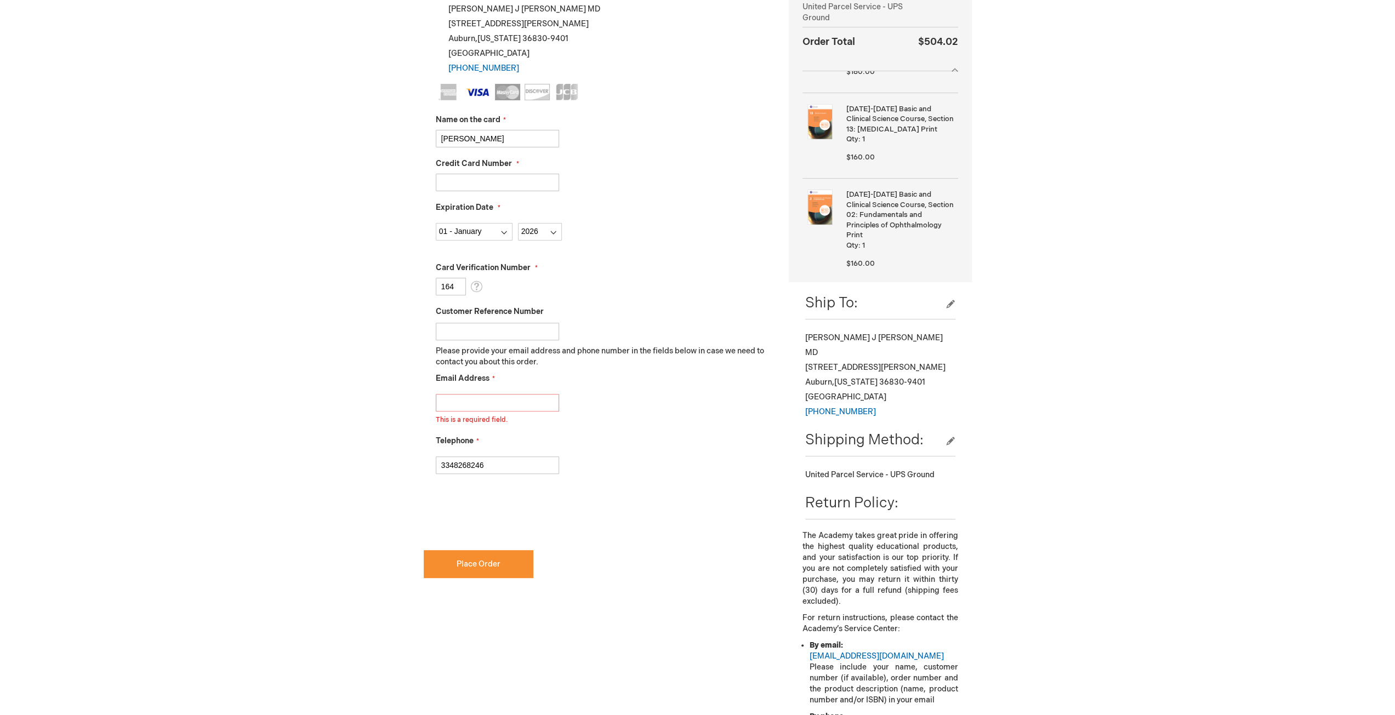
scroll to position [215, 0]
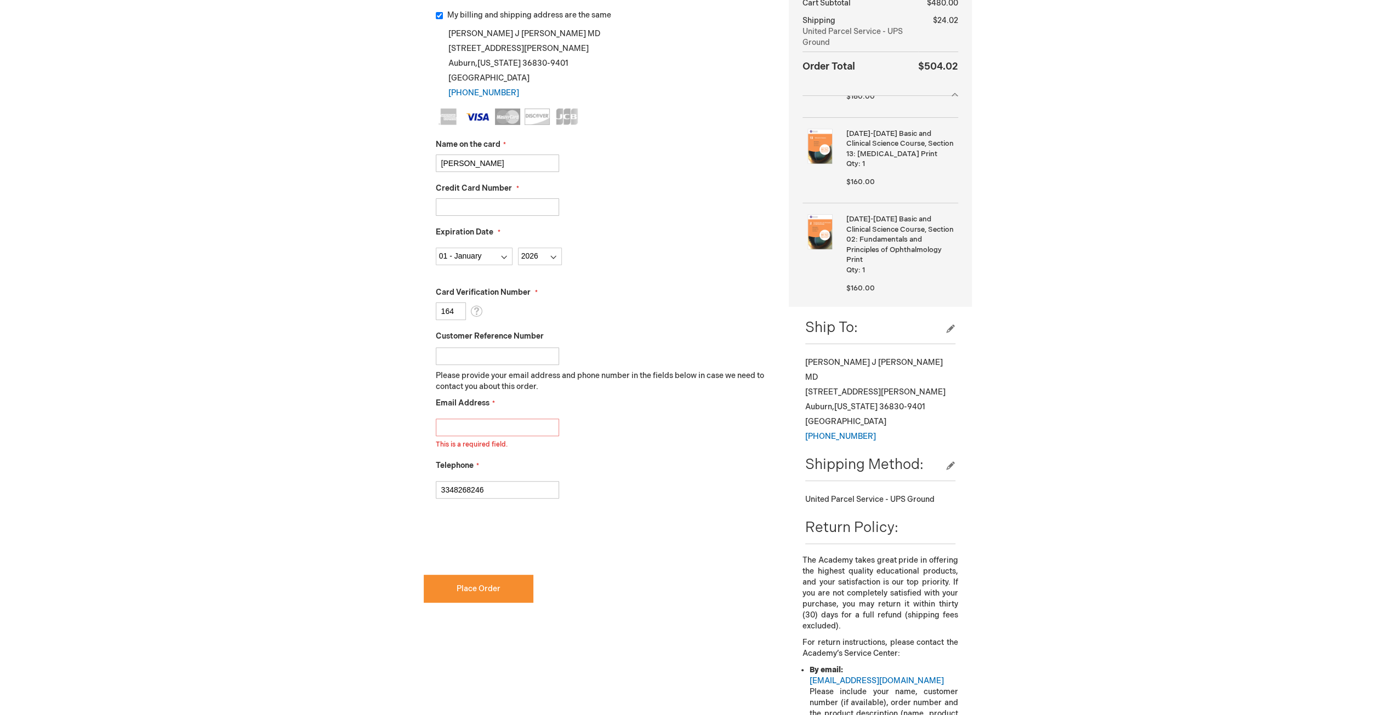
type input "s"
type input "gsepanski@gmail.com"
click at [465, 592] on span "Place Order" at bounding box center [479, 588] width 44 height 9
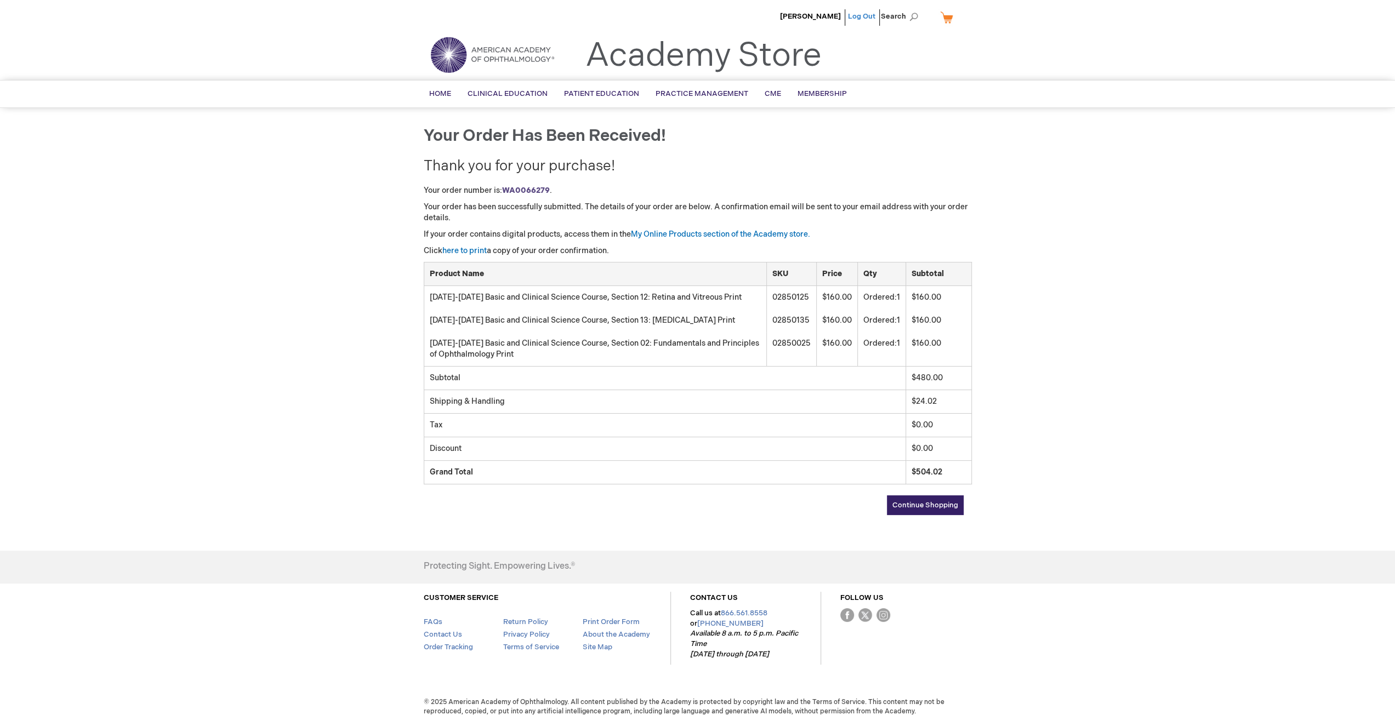
click at [868, 19] on link "Log Out" at bounding box center [861, 16] width 27 height 9
